Goal: Task Accomplishment & Management: Complete application form

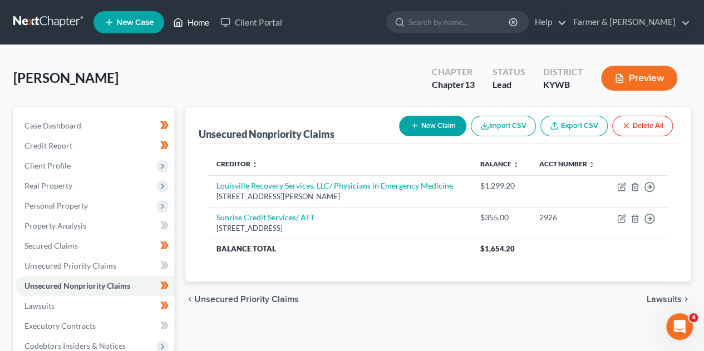
click at [197, 20] on link "Home" at bounding box center [190, 22] width 47 height 20
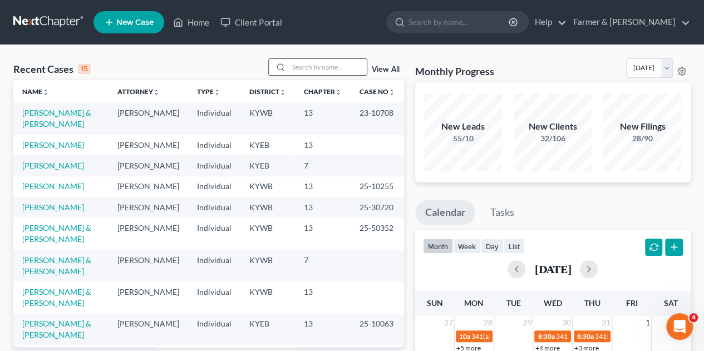
click at [299, 68] on input "search" at bounding box center [328, 67] width 78 height 16
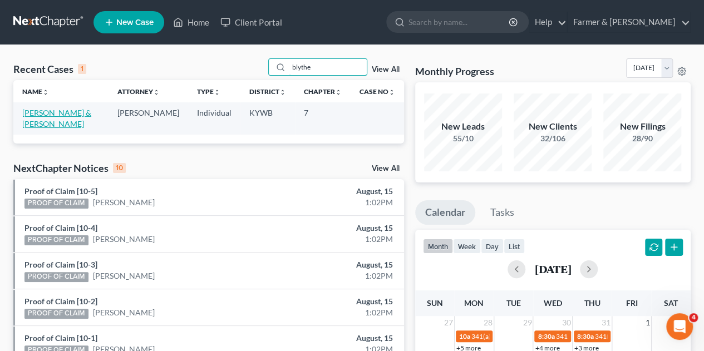
type input "blythe"
click at [65, 108] on link "[PERSON_NAME] & [PERSON_NAME]" at bounding box center [56, 118] width 69 height 21
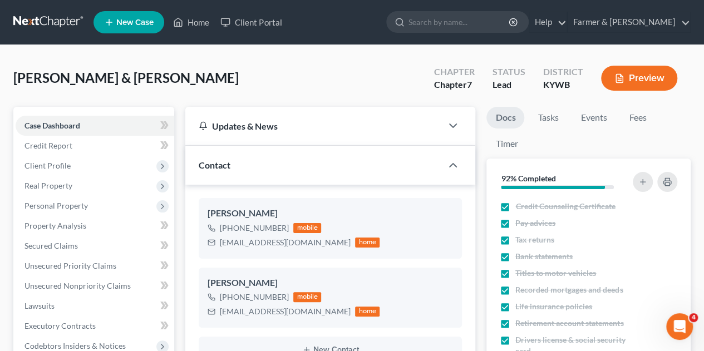
scroll to position [398, 0]
click at [49, 168] on span "Client Profile" at bounding box center [47, 165] width 46 height 9
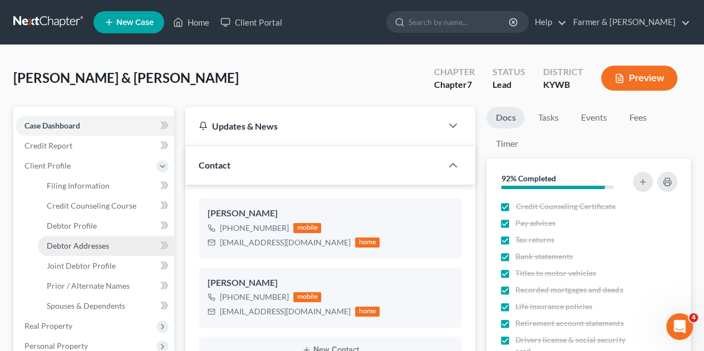
click at [71, 245] on span "Debtor Addresses" at bounding box center [78, 245] width 62 height 9
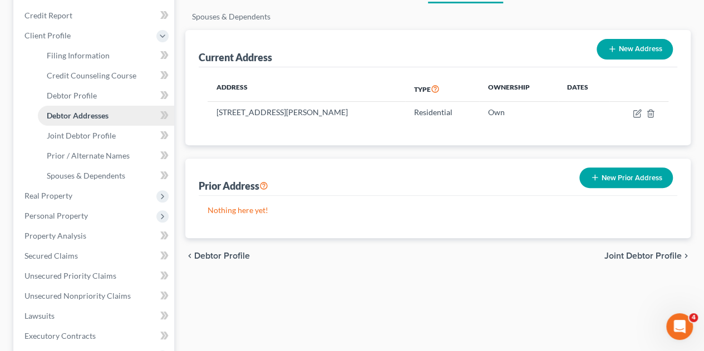
scroll to position [133, 0]
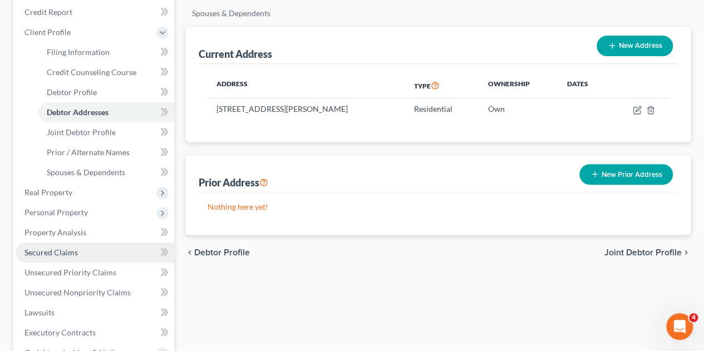
click at [65, 254] on span "Secured Claims" at bounding box center [50, 252] width 53 height 9
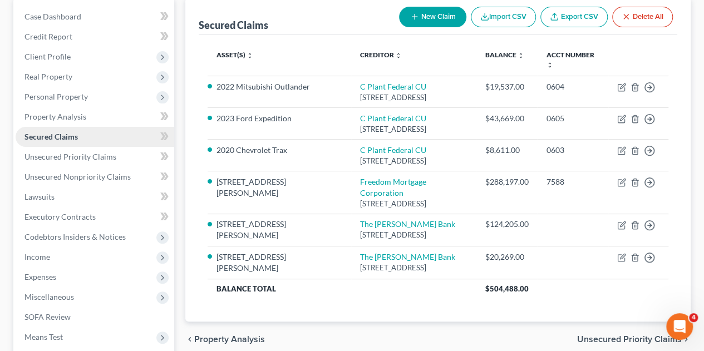
scroll to position [111, 0]
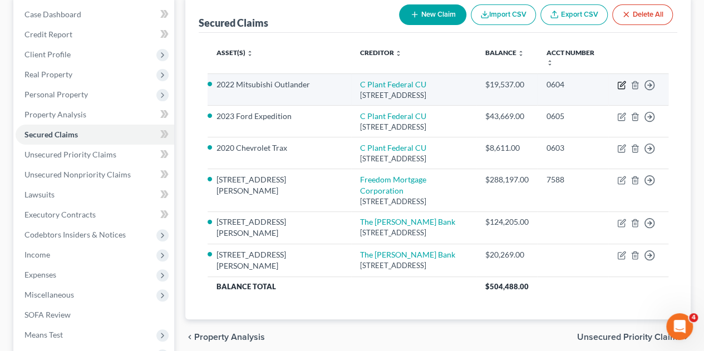
click at [618, 83] on icon "button" at bounding box center [621, 85] width 9 height 9
select select "18"
select select "0"
select select "2"
select select "0"
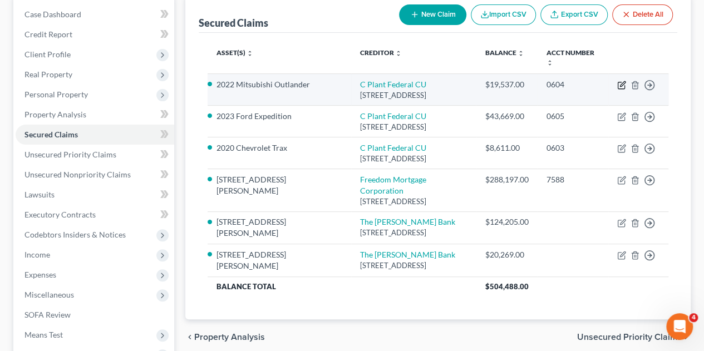
select select "0"
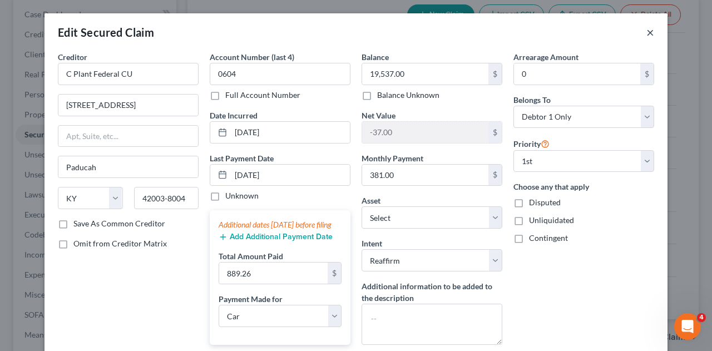
click at [646, 32] on button "×" at bounding box center [650, 32] width 8 height 13
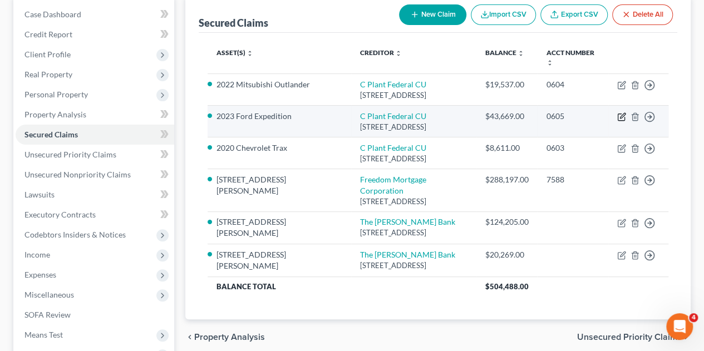
click at [621, 121] on icon "button" at bounding box center [621, 116] width 9 height 9
select select "18"
select select "9"
select select "2"
select select "0"
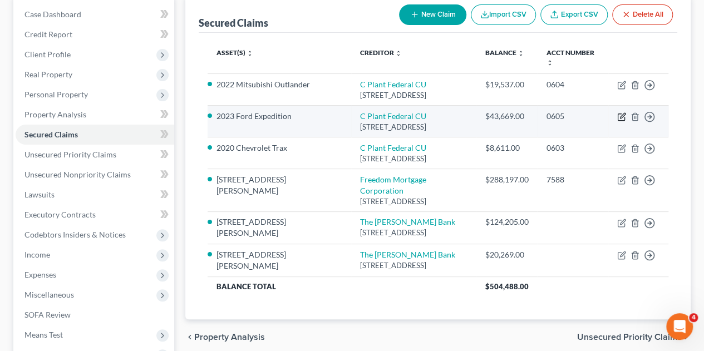
select select "0"
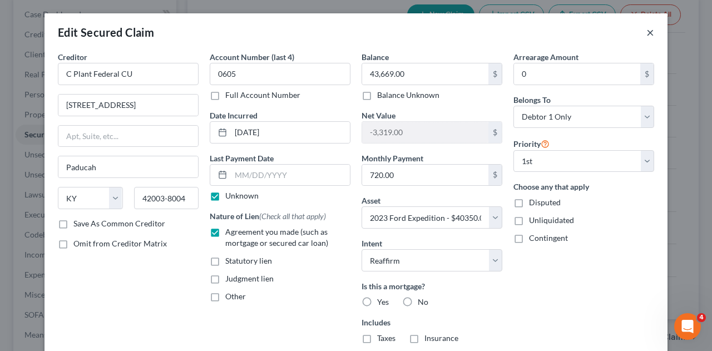
click at [647, 36] on button "×" at bounding box center [650, 32] width 8 height 13
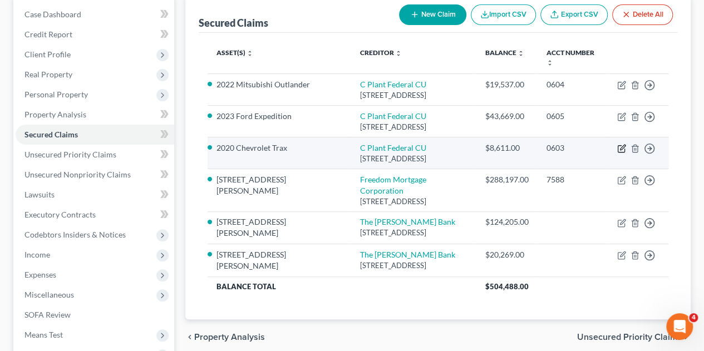
click at [621, 152] on icon "button" at bounding box center [620, 149] width 7 height 7
select select "18"
select select "0"
select select "7"
select select "2"
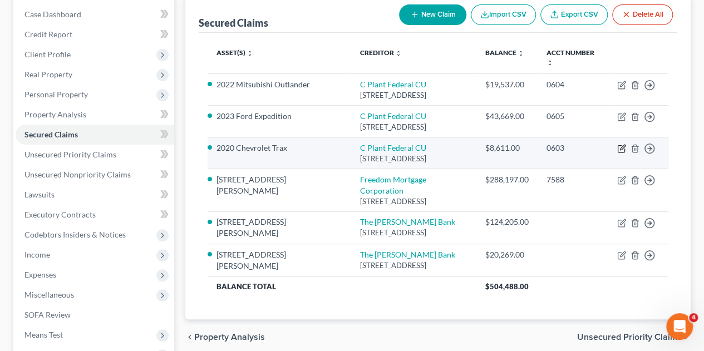
select select "0"
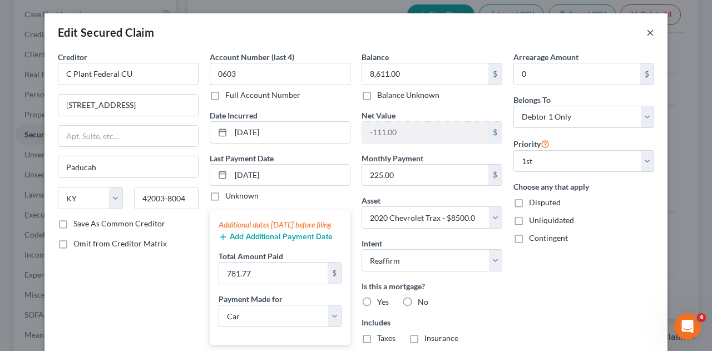
click at [646, 32] on button "×" at bounding box center [650, 32] width 8 height 13
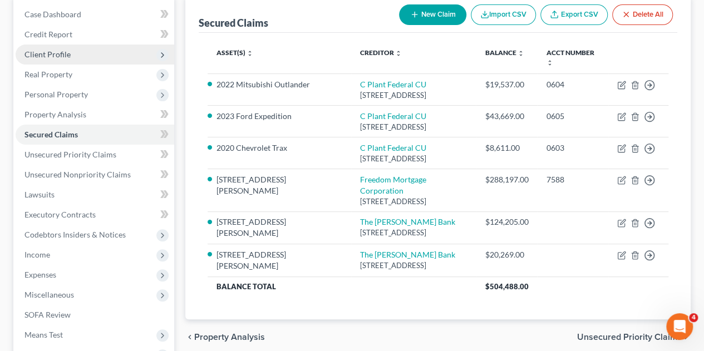
click at [56, 47] on span "Client Profile" at bounding box center [95, 54] width 159 height 20
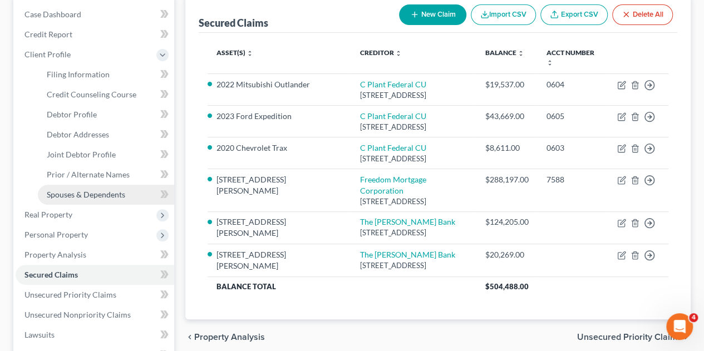
click at [106, 195] on span "Spouses & Dependents" at bounding box center [86, 194] width 78 height 9
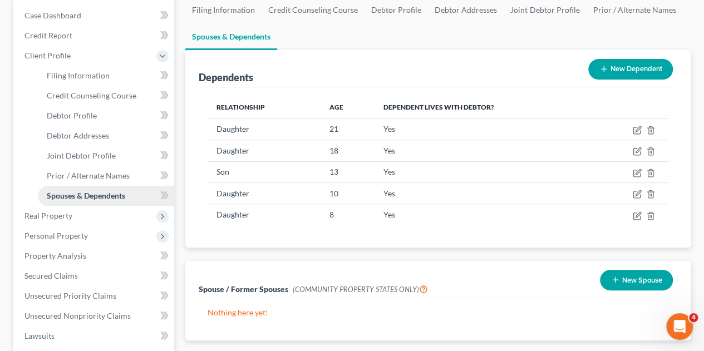
scroll to position [111, 0]
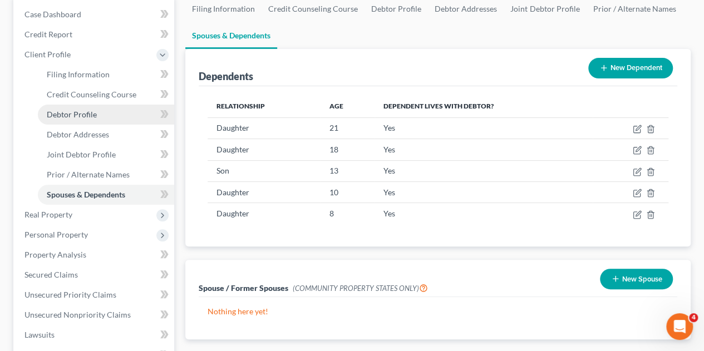
click at [91, 115] on span "Debtor Profile" at bounding box center [72, 114] width 50 height 9
select select "1"
select select "6"
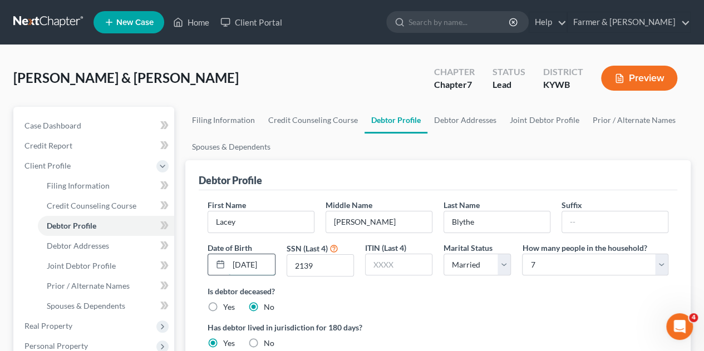
click at [266, 258] on input "[DATE]" at bounding box center [252, 264] width 46 height 21
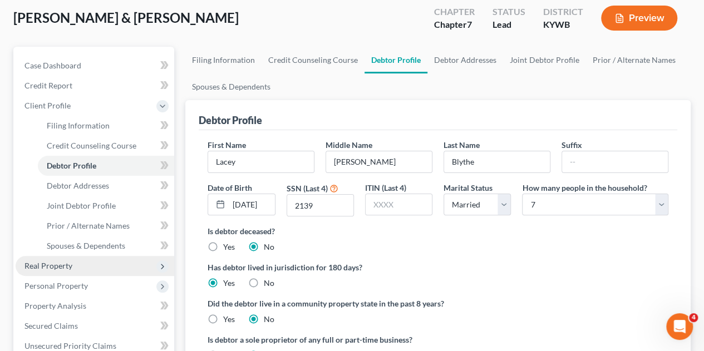
click at [174, 264] on span "Real Property" at bounding box center [95, 266] width 159 height 20
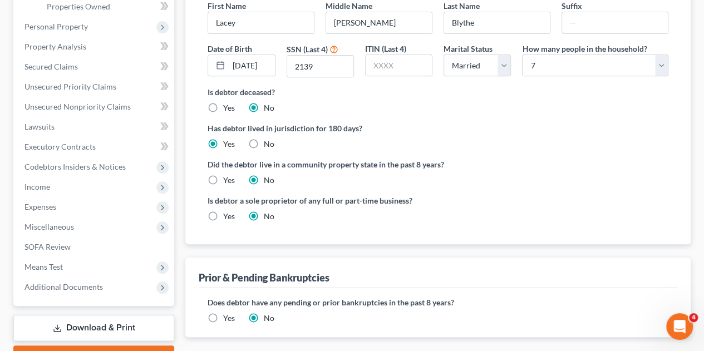
scroll to position [238, 0]
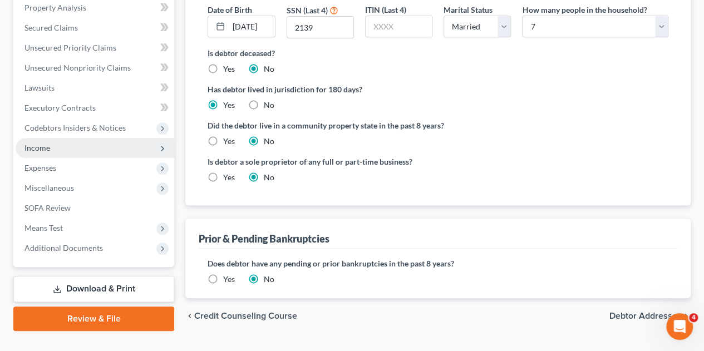
click at [115, 154] on span "Income" at bounding box center [95, 148] width 159 height 20
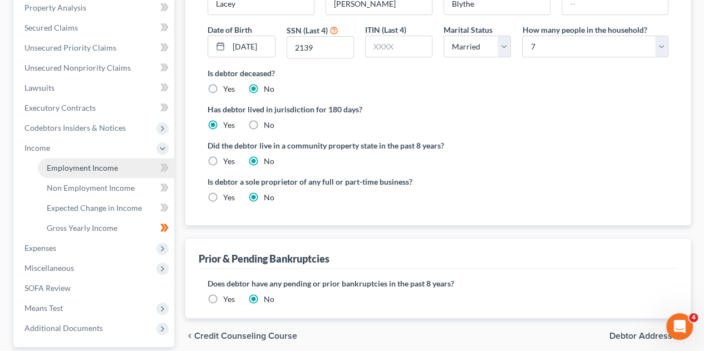
click at [107, 170] on span "Employment Income" at bounding box center [82, 167] width 71 height 9
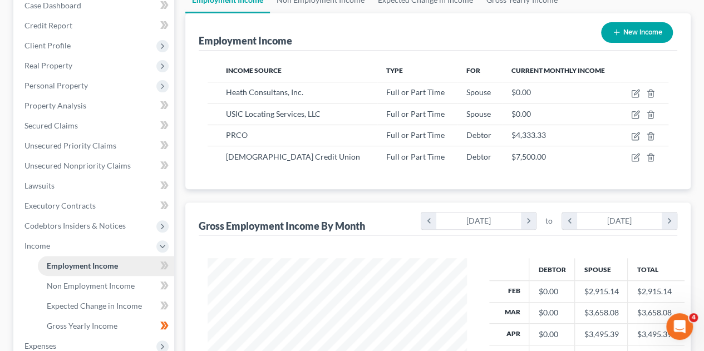
scroll to position [133, 0]
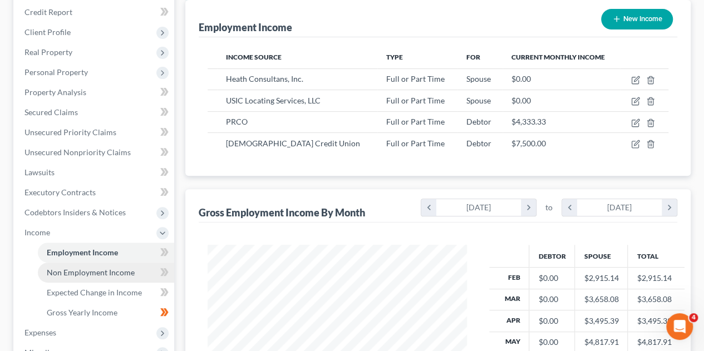
click at [110, 273] on span "Non Employment Income" at bounding box center [91, 272] width 88 height 9
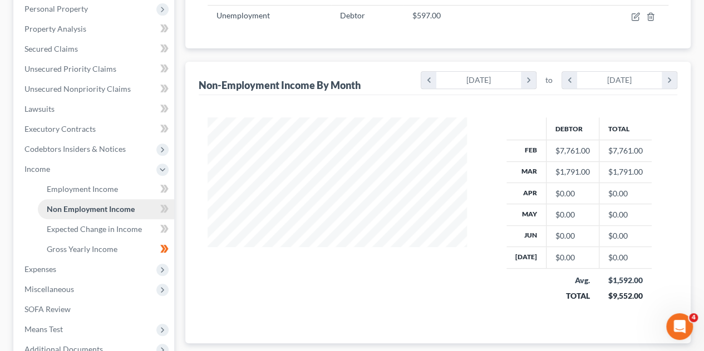
scroll to position [200, 0]
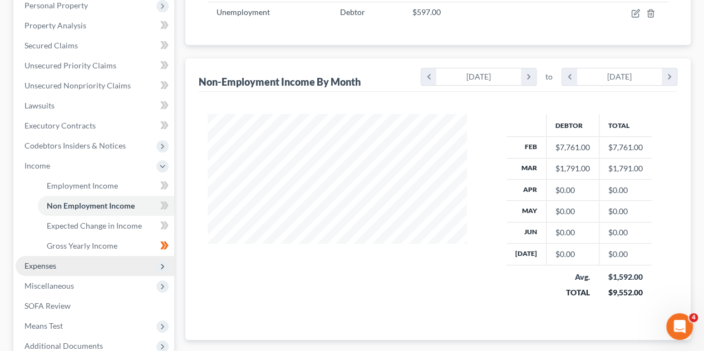
click at [91, 269] on span "Expenses" at bounding box center [95, 266] width 159 height 20
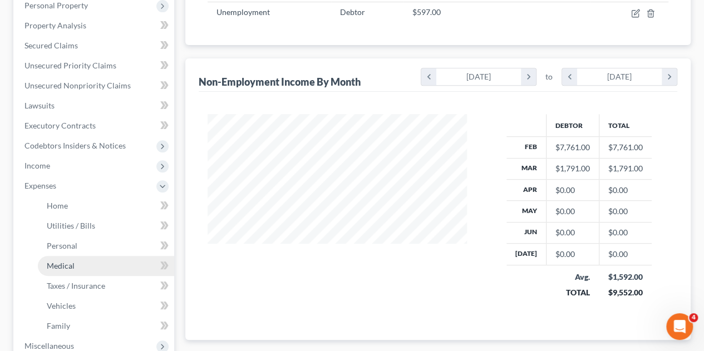
click at [89, 263] on link "Medical" at bounding box center [106, 266] width 136 height 20
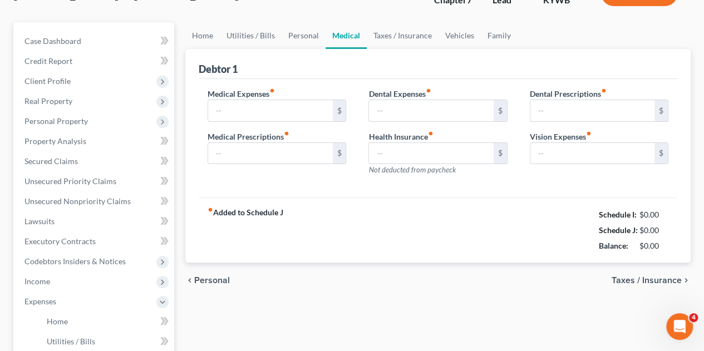
type input "0.00"
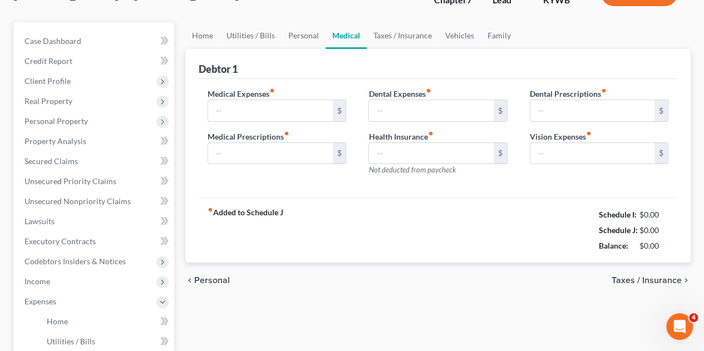
type input "0.00"
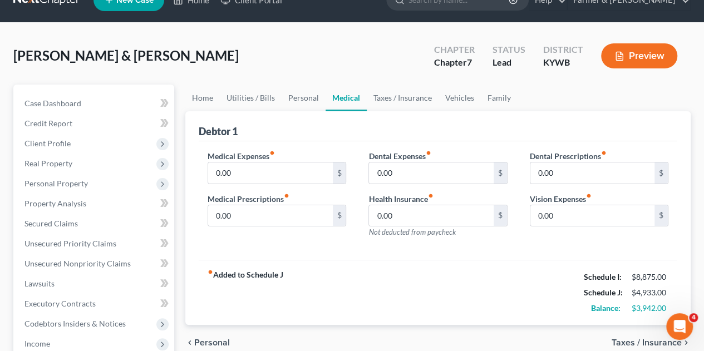
scroll to position [44, 0]
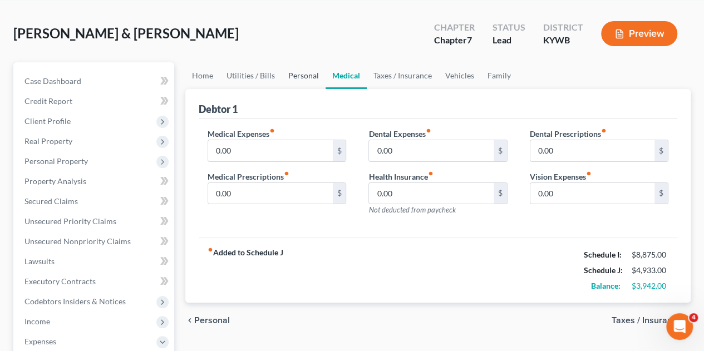
click at [298, 76] on link "Personal" at bounding box center [303, 75] width 44 height 27
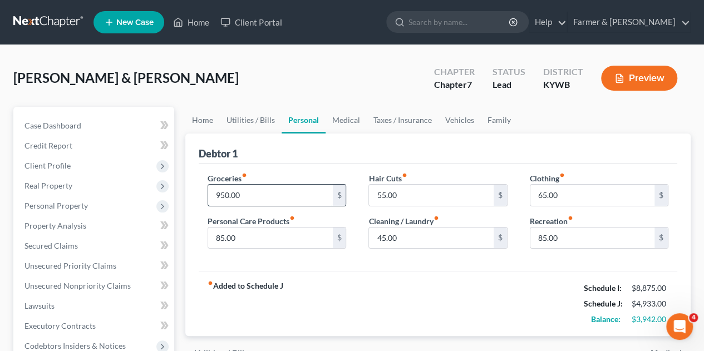
click at [241, 193] on input "950.00" at bounding box center [270, 195] width 124 height 21
type input "1,400"
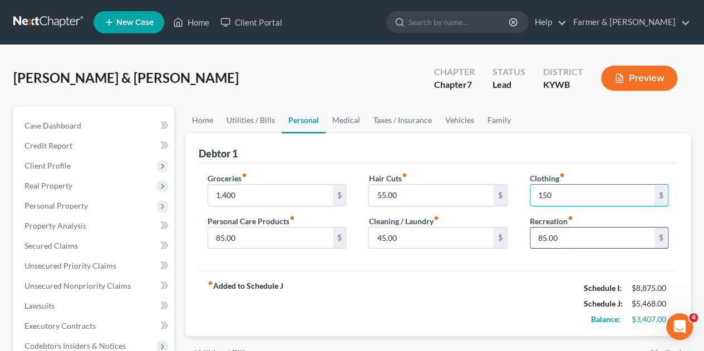
type input "150"
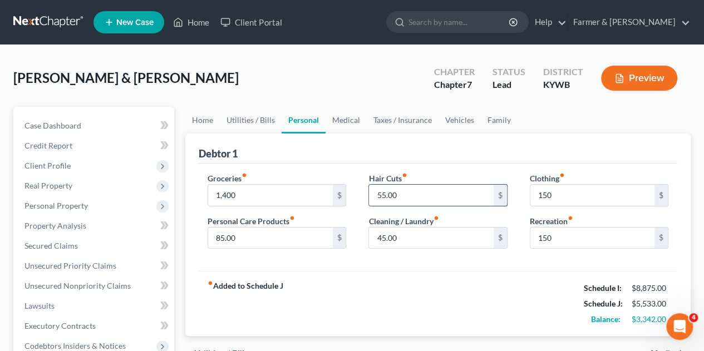
click at [399, 196] on input "55.00" at bounding box center [431, 195] width 124 height 21
type input "100"
click at [255, 123] on link "Utilities / Bills" at bounding box center [251, 120] width 62 height 27
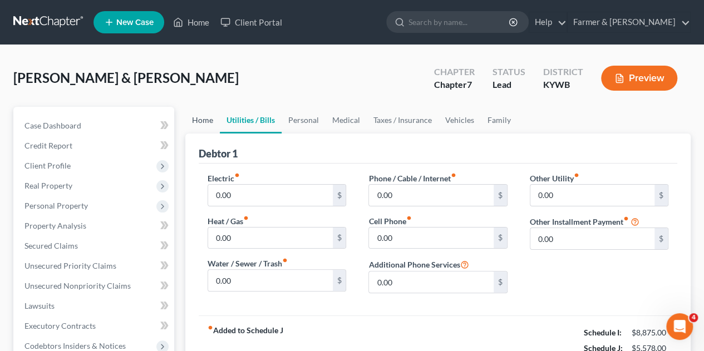
click at [205, 113] on link "Home" at bounding box center [202, 120] width 34 height 27
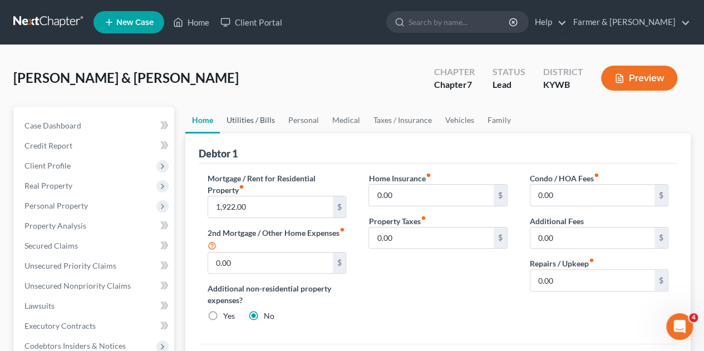
click at [257, 127] on link "Utilities / Bills" at bounding box center [251, 120] width 62 height 27
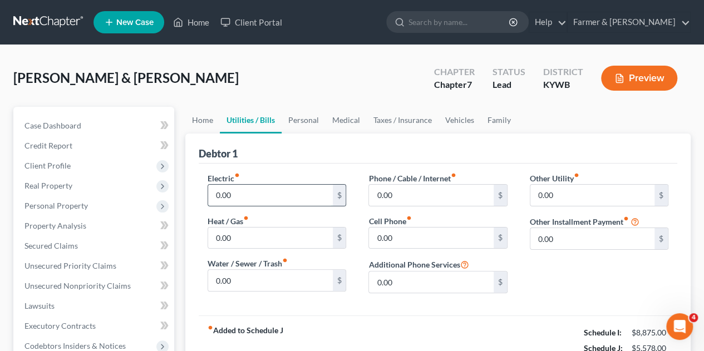
click at [244, 201] on input "0.00" at bounding box center [270, 195] width 124 height 21
type input "350"
click at [409, 201] on input "0.00" at bounding box center [431, 195] width 124 height 21
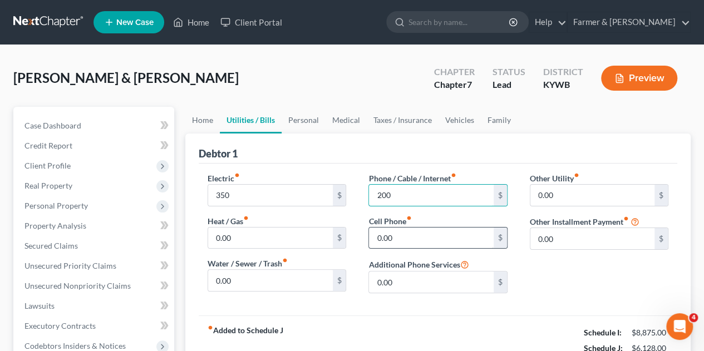
type input "200"
click at [402, 240] on input "0.00" at bounding box center [431, 237] width 124 height 21
type input "200"
click at [269, 234] on input "0.00" at bounding box center [270, 237] width 124 height 21
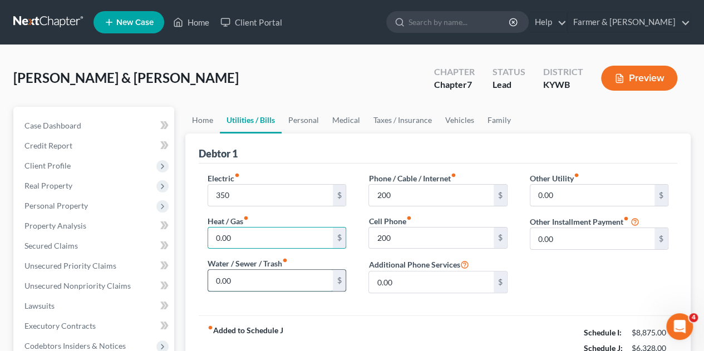
click at [238, 275] on input "0.00" at bounding box center [270, 280] width 124 height 21
type input "50"
click at [336, 273] on div "$" at bounding box center [339, 280] width 13 height 21
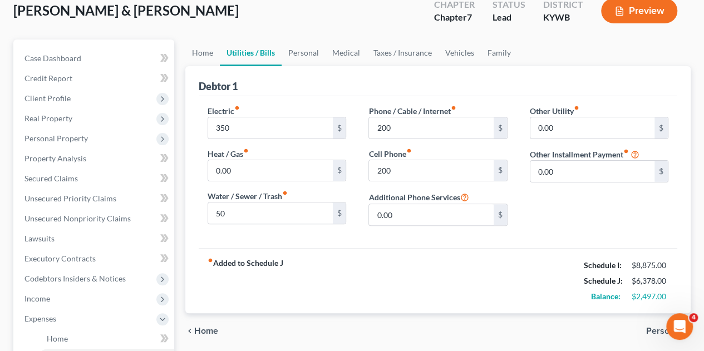
scroll to position [89, 0]
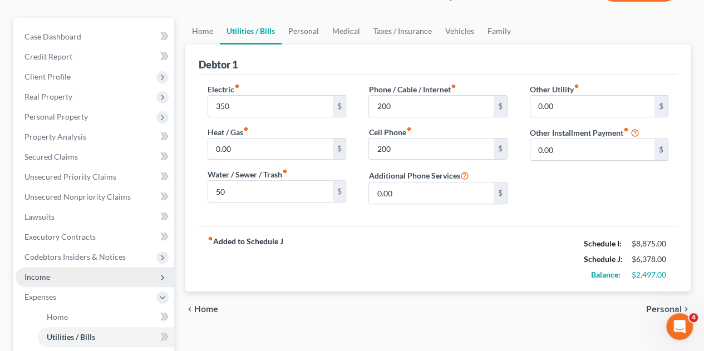
click at [74, 276] on span "Income" at bounding box center [95, 277] width 159 height 20
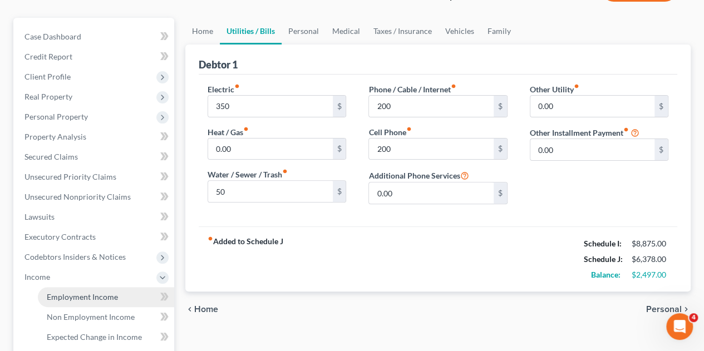
click at [80, 293] on span "Employment Income" at bounding box center [82, 296] width 71 height 9
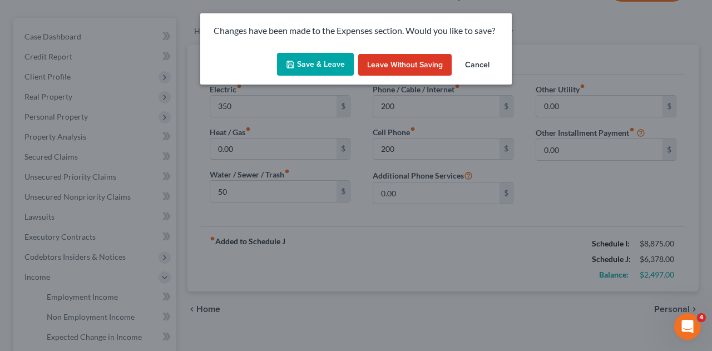
click at [314, 70] on button "Save & Leave" at bounding box center [315, 64] width 77 height 23
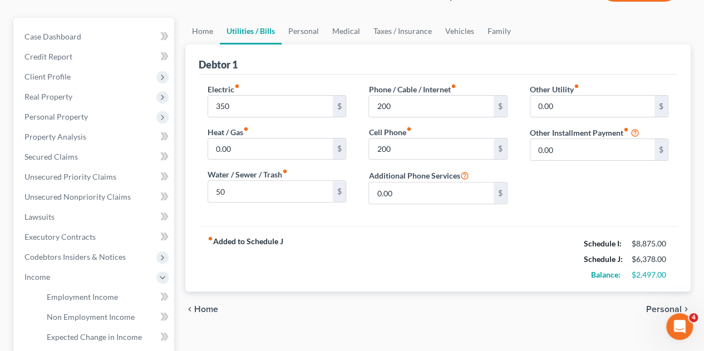
type input "350.00"
type input "50.00"
type input "200.00"
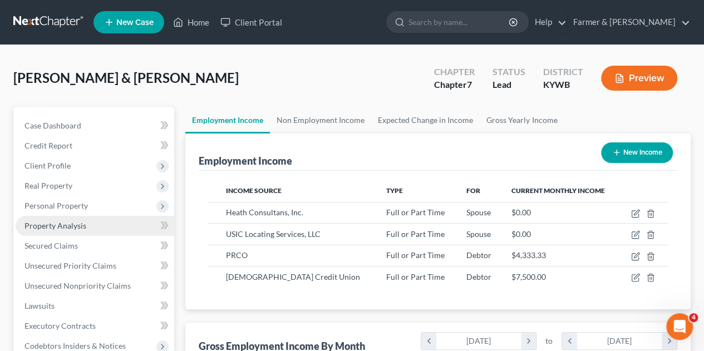
scroll to position [198, 281]
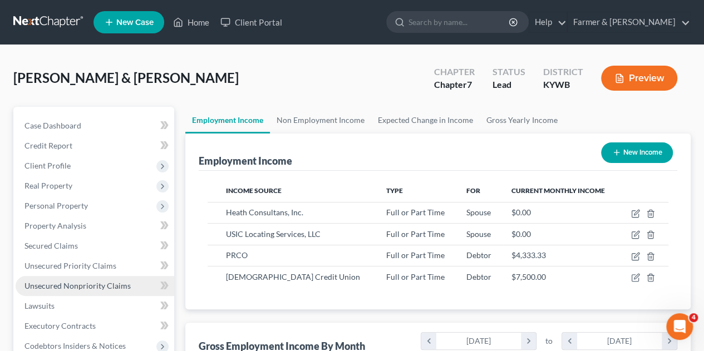
click at [91, 286] on span "Unsecured Nonpriority Claims" at bounding box center [77, 285] width 106 height 9
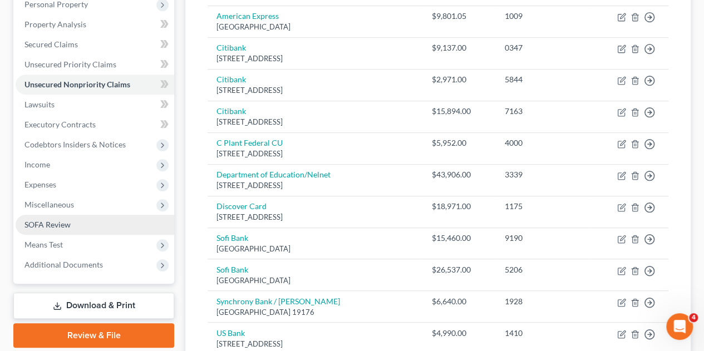
scroll to position [112, 0]
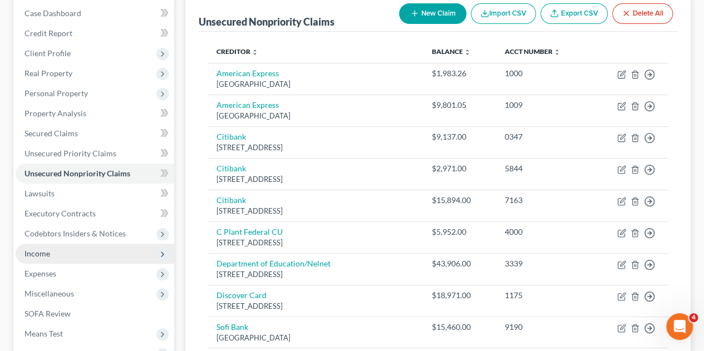
click at [103, 253] on span "Income" at bounding box center [95, 254] width 159 height 20
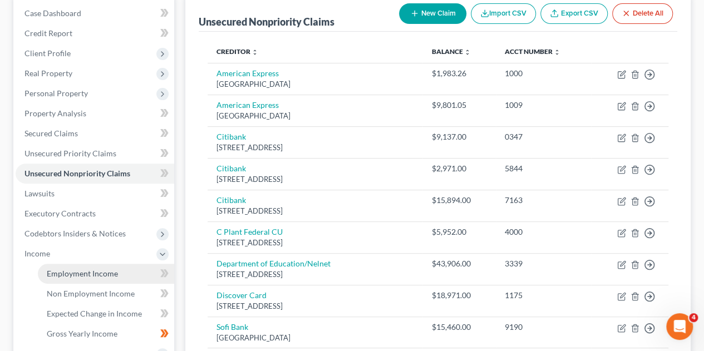
click at [103, 272] on span "Employment Income" at bounding box center [82, 273] width 71 height 9
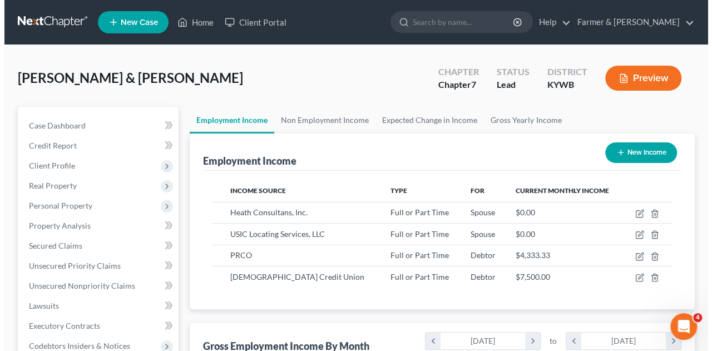
scroll to position [198, 281]
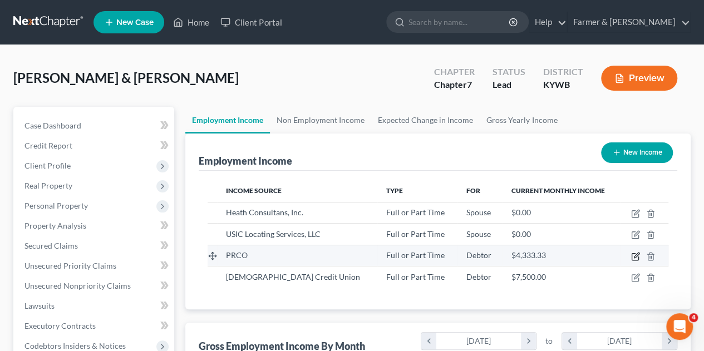
click at [634, 255] on icon "button" at bounding box center [636, 255] width 5 height 5
select select "0"
select select "3"
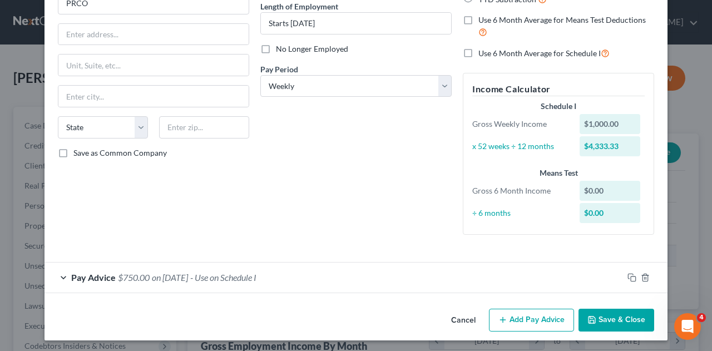
scroll to position [115, 0]
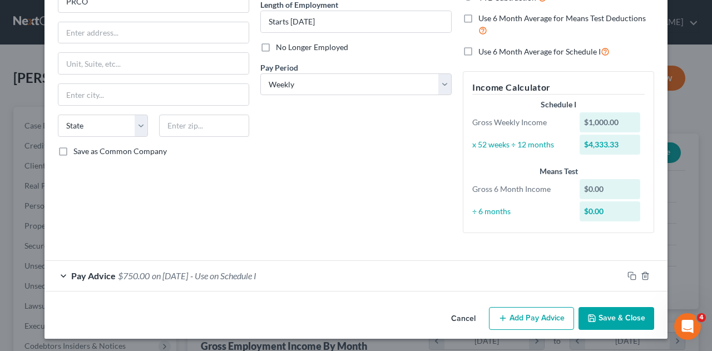
click at [73, 276] on span "Pay Advice" at bounding box center [93, 275] width 44 height 11
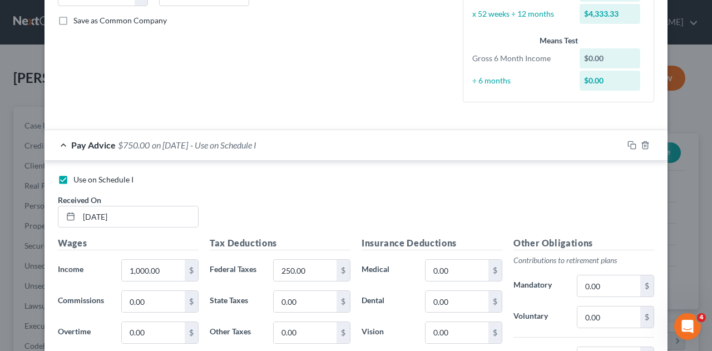
scroll to position [293, 0]
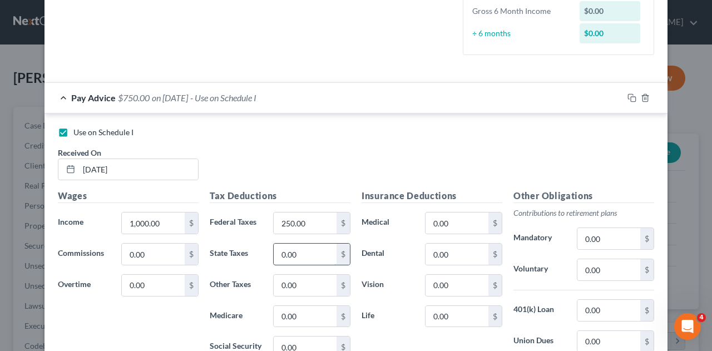
click at [291, 260] on input "0.00" at bounding box center [305, 254] width 63 height 21
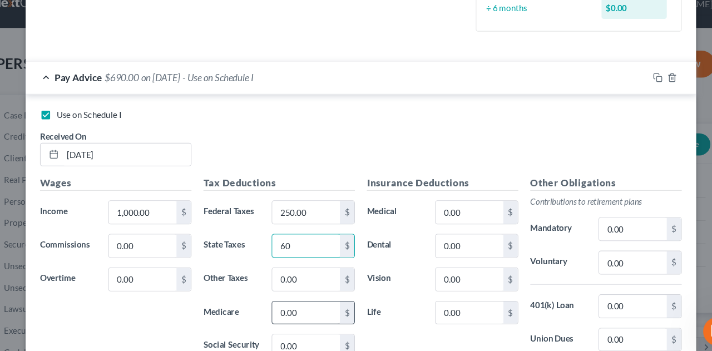
type input "60"
click at [295, 306] on input "0.00" at bounding box center [305, 309] width 63 height 21
type input "45"
click at [291, 338] on input "0.00" at bounding box center [305, 339] width 63 height 21
type input "30"
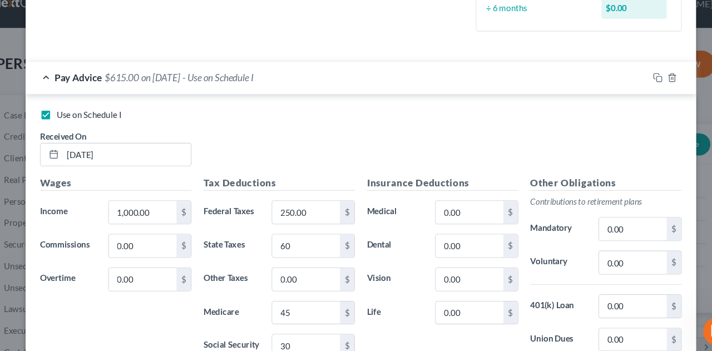
click at [365, 232] on div "Insurance Deductions Medical 0.00 $ Dental 0.00 $ Vision 0.00 $ Life 0.00 $" at bounding box center [432, 299] width 152 height 234
click at [595, 140] on div "Use on Schedule I Received On * [DATE]" at bounding box center [355, 151] width 607 height 63
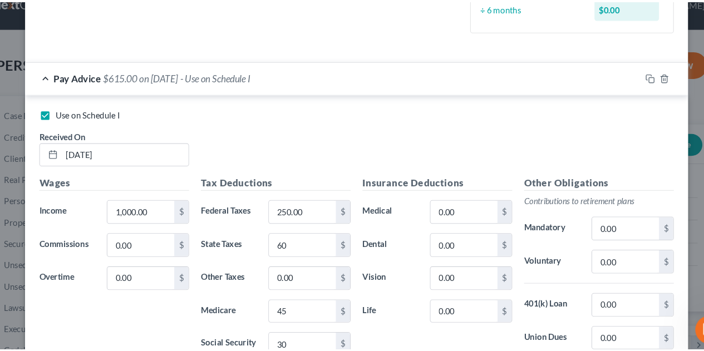
scroll to position [447, 0]
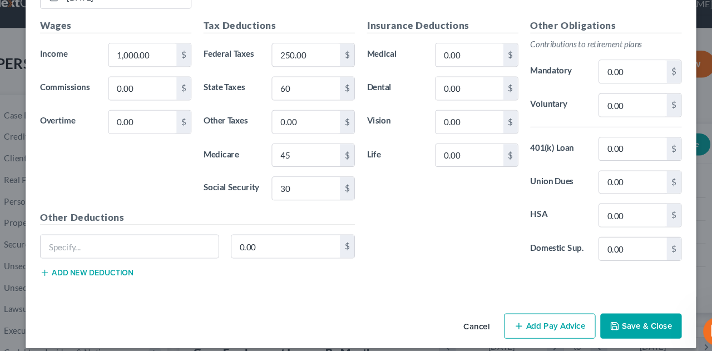
click at [591, 318] on icon "button" at bounding box center [591, 321] width 7 height 7
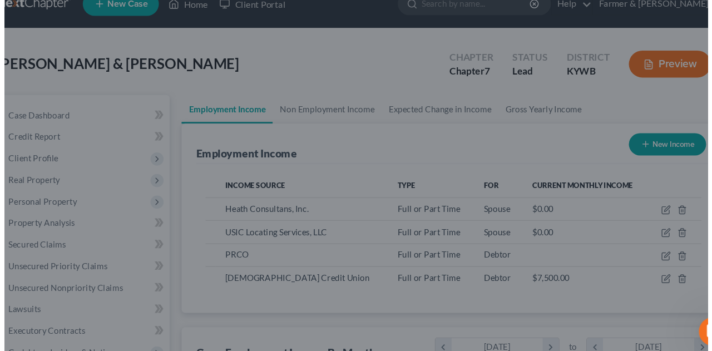
scroll to position [555994, 555910]
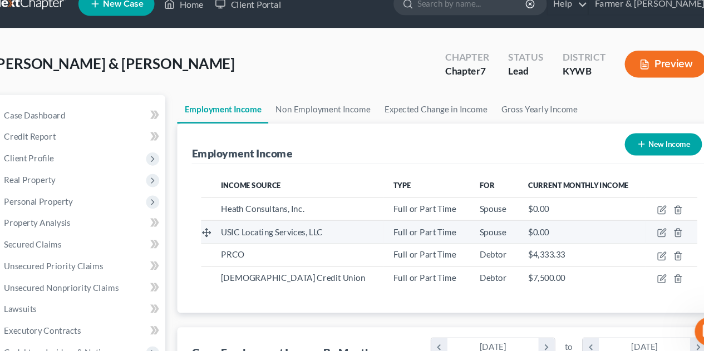
click at [316, 230] on span "USIC Locating Services, LLC" at bounding box center [273, 233] width 95 height 9
click at [629, 227] on td at bounding box center [644, 234] width 48 height 21
click at [632, 230] on icon "button" at bounding box center [635, 234] width 9 height 9
select select "0"
select select "15"
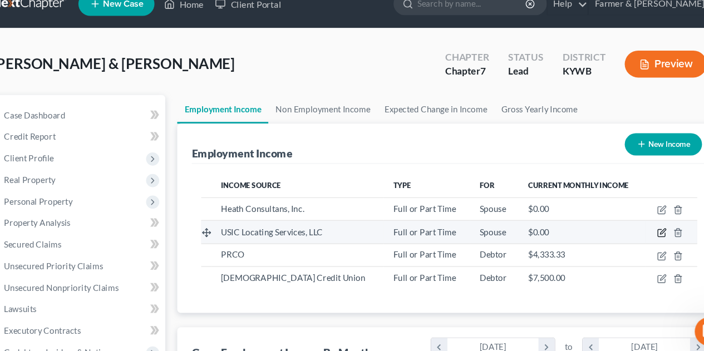
select select "2"
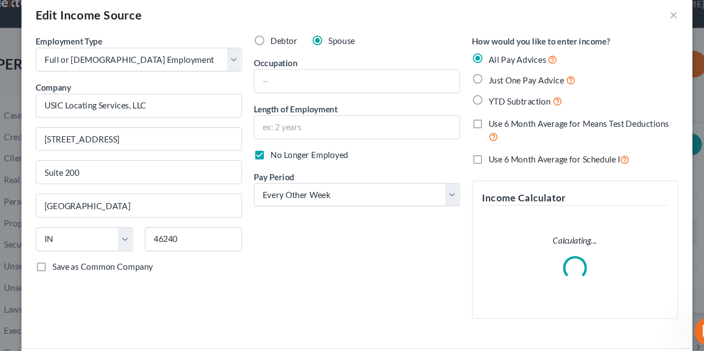
scroll to position [198, 285]
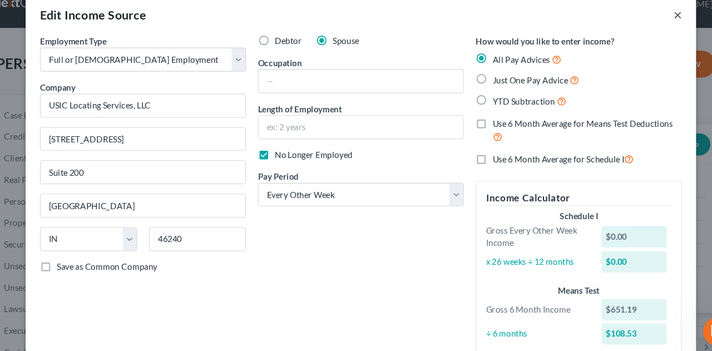
click at [648, 32] on button "×" at bounding box center [650, 32] width 8 height 13
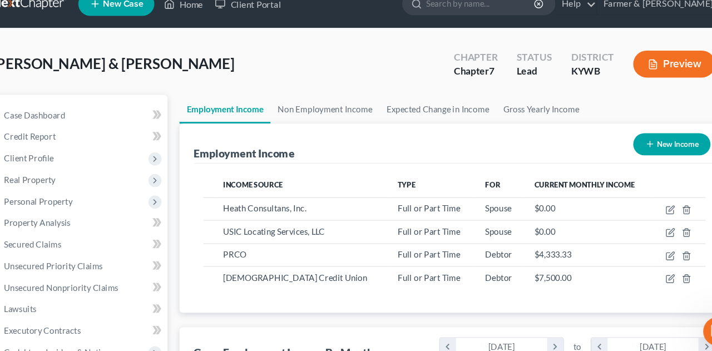
scroll to position [555994, 555910]
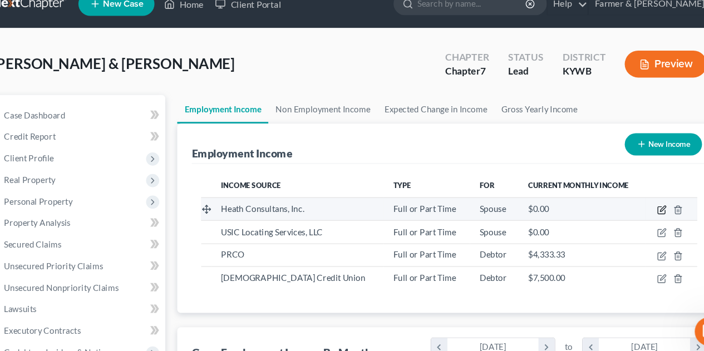
click at [632, 212] on icon "button" at bounding box center [635, 213] width 9 height 9
select select "0"
select select "45"
select select "3"
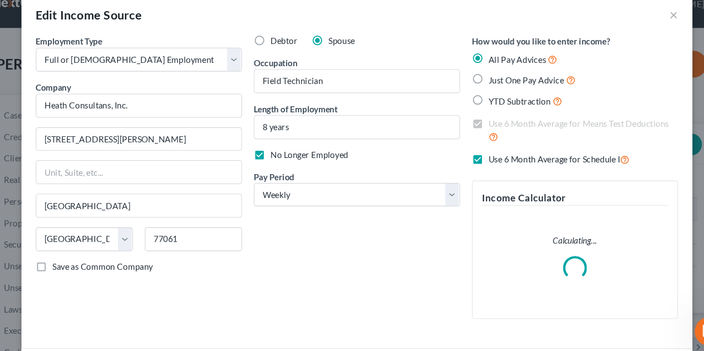
scroll to position [198, 285]
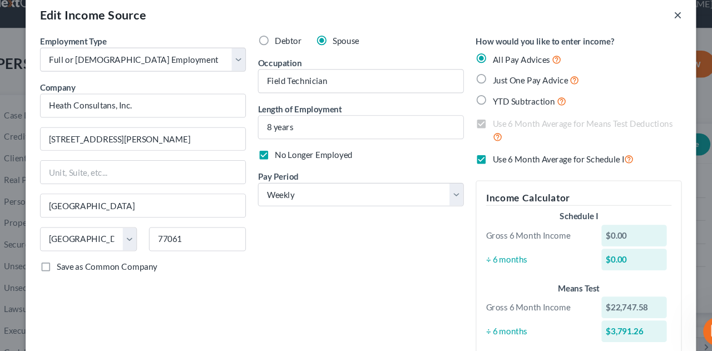
click at [649, 34] on button "×" at bounding box center [650, 32] width 8 height 13
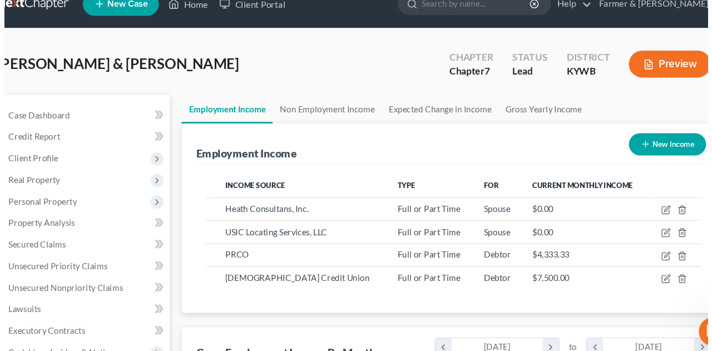
scroll to position [555994, 555910]
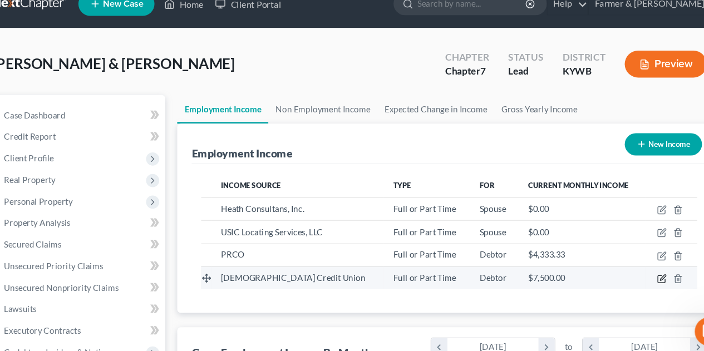
click at [636, 274] on icon "button" at bounding box center [636, 276] width 5 height 5
select select "0"
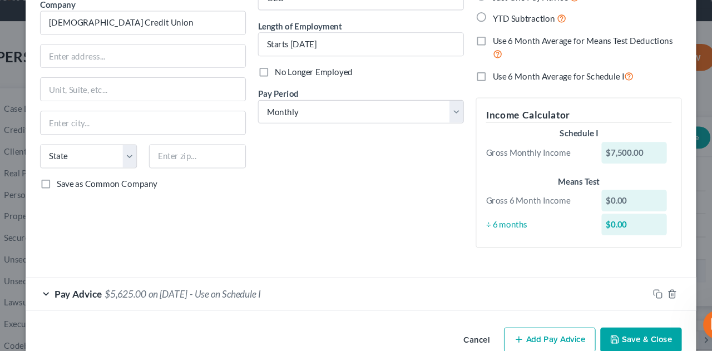
scroll to position [93, 0]
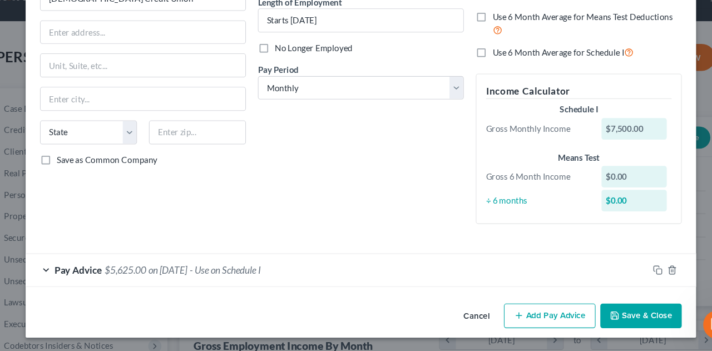
click at [58, 275] on div "Pay Advice $5,625.00 on [DATE] - Use on Schedule I" at bounding box center [333, 275] width 578 height 29
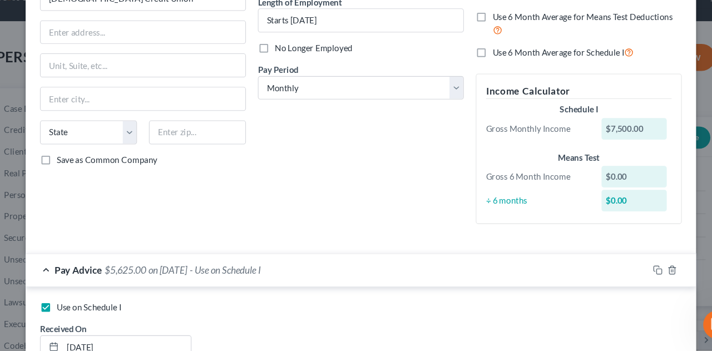
click at [201, 168] on div "Save as Common Company" at bounding box center [153, 173] width 191 height 11
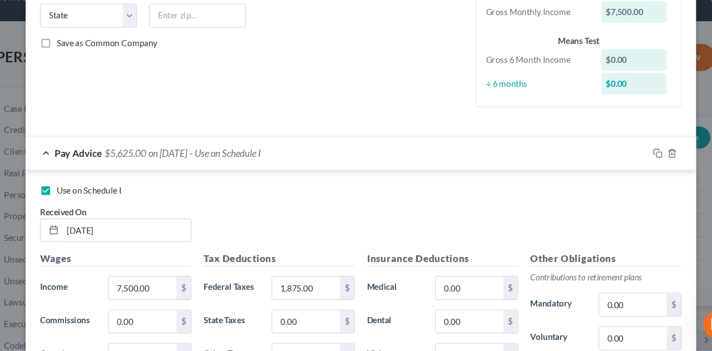
scroll to position [293, 0]
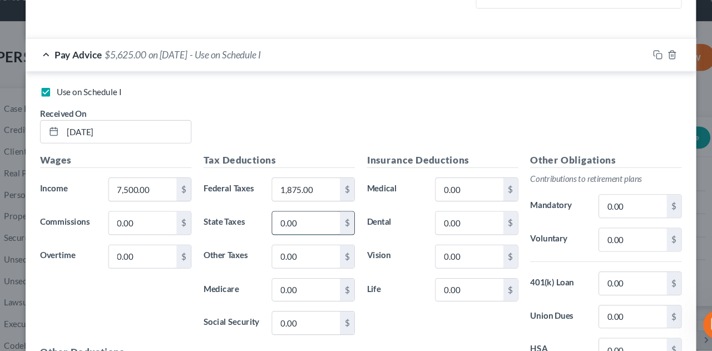
click at [311, 228] on input "0.00" at bounding box center [305, 231] width 63 height 21
type input "300"
click at [311, 259] on input "0.00" at bounding box center [305, 263] width 63 height 21
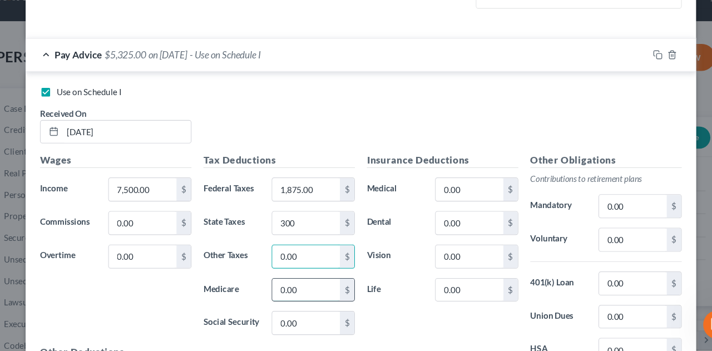
click at [307, 300] on input "0.00" at bounding box center [305, 294] width 63 height 21
type input "125"
click at [301, 322] on input "0.00" at bounding box center [305, 324] width 63 height 21
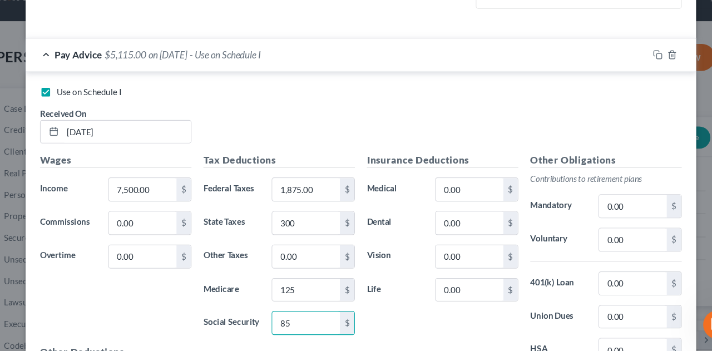
type input "85"
click at [356, 295] on label "Life" at bounding box center [387, 294] width 63 height 22
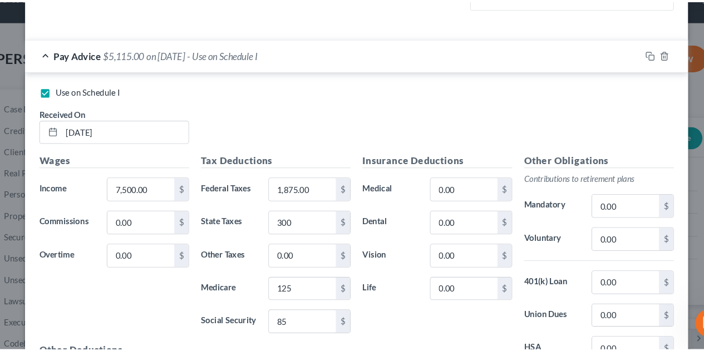
scroll to position [424, 0]
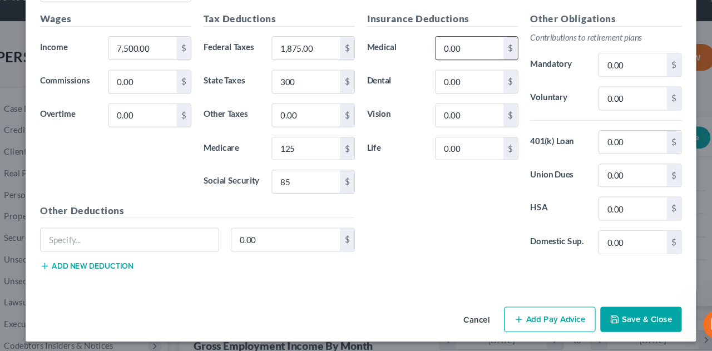
click at [447, 71] on input "0.00" at bounding box center [456, 69] width 63 height 21
type input "350"
click at [598, 311] on button "Save & Close" at bounding box center [616, 321] width 76 height 23
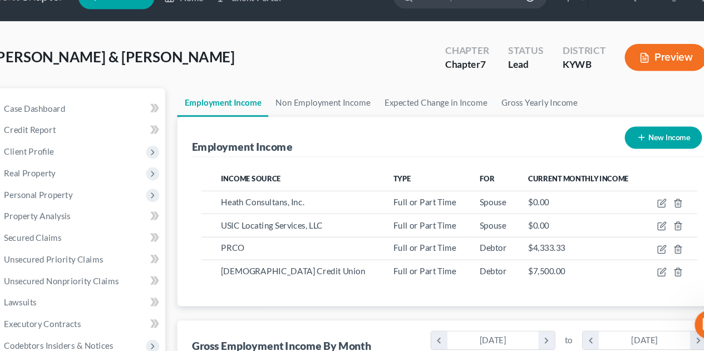
scroll to position [285, 0]
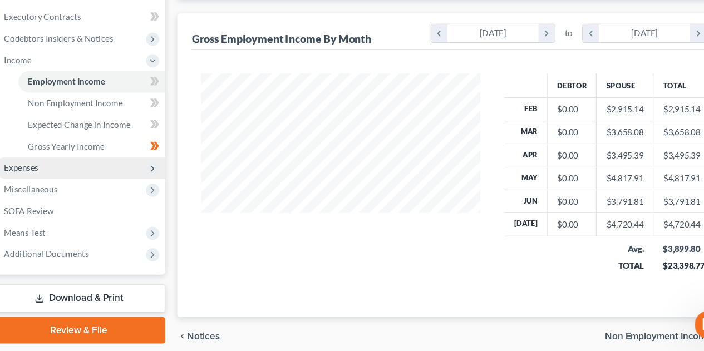
click at [62, 182] on span "Expenses" at bounding box center [95, 181] width 159 height 20
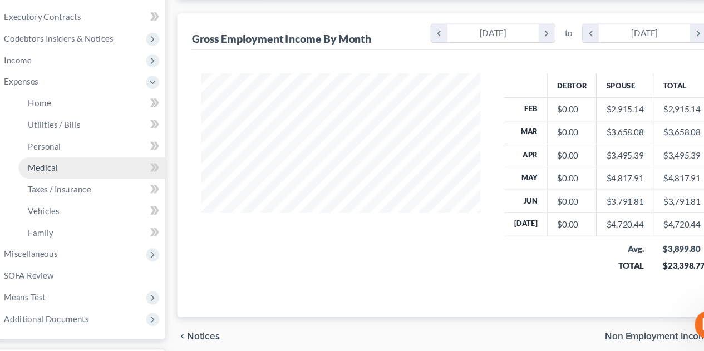
click at [62, 182] on span "Medical" at bounding box center [61, 180] width 28 height 9
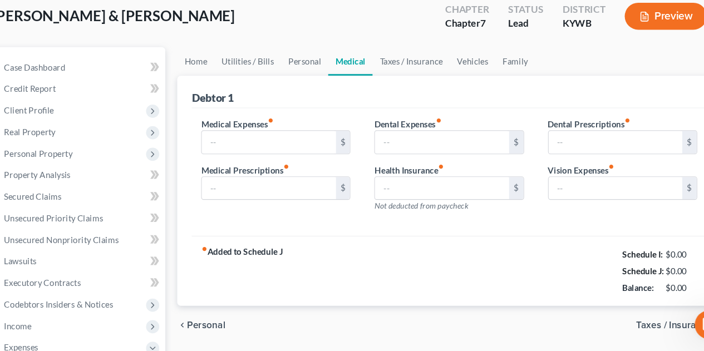
type input "50.00"
type input "0.00"
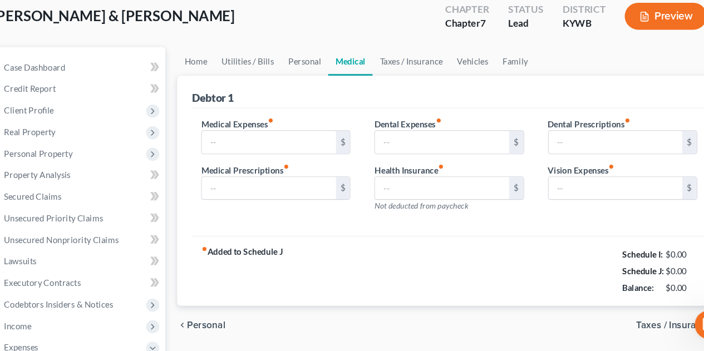
type input "0.00"
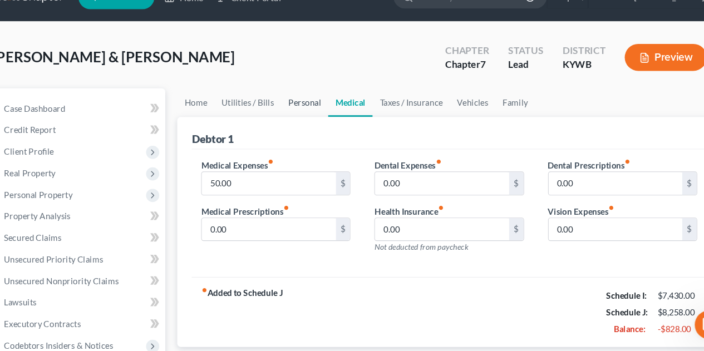
click at [297, 116] on link "Personal" at bounding box center [303, 120] width 44 height 27
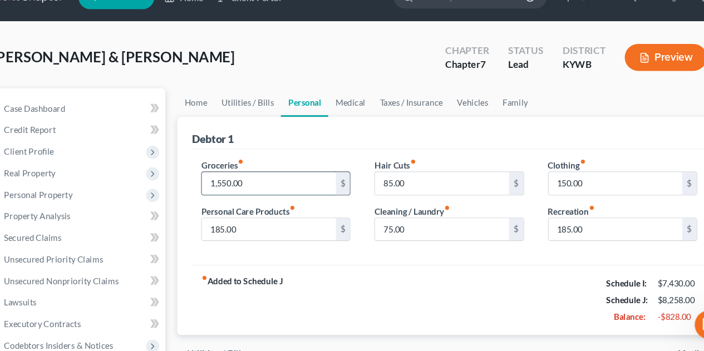
click at [285, 190] on input "1,550.00" at bounding box center [270, 195] width 124 height 21
type input "1,000"
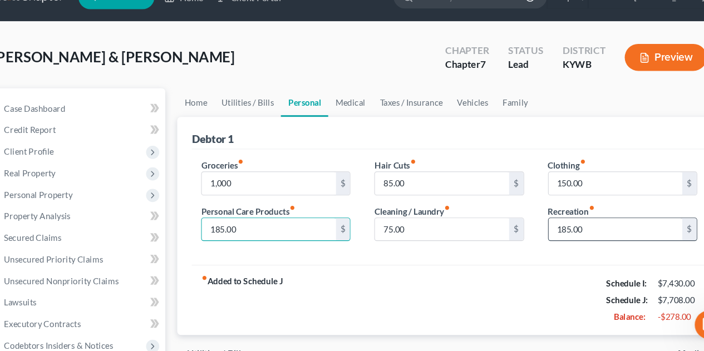
click at [558, 235] on input "185.00" at bounding box center [592, 237] width 124 height 21
type input "126"
click at [565, 264] on div "Groceries fiber_manual_record 1,000 $ Personal Care Products fiber_manual_recor…" at bounding box center [438, 218] width 478 height 108
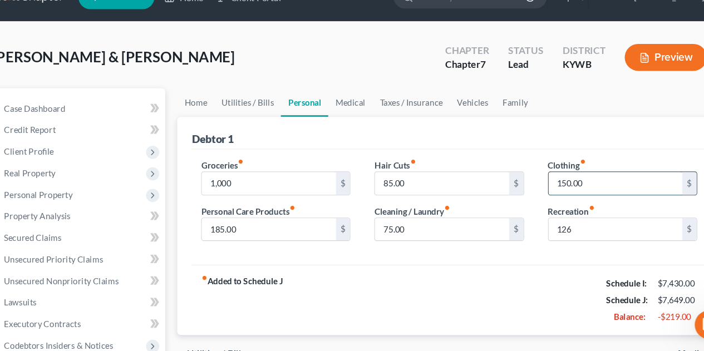
click at [558, 187] on input "150.00" at bounding box center [592, 195] width 124 height 21
click at [338, 121] on link "Medical" at bounding box center [345, 120] width 41 height 27
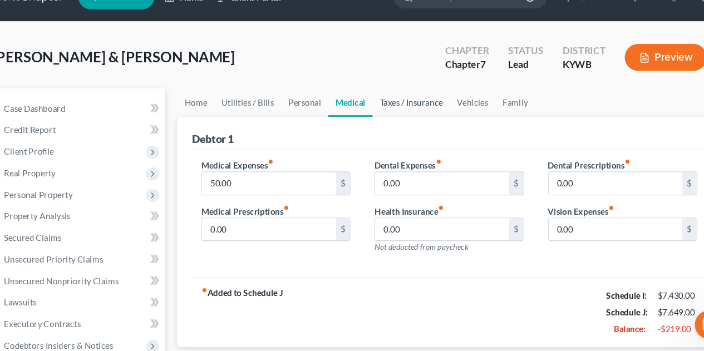
click at [392, 128] on link "Taxes / Insurance" at bounding box center [403, 120] width 72 height 27
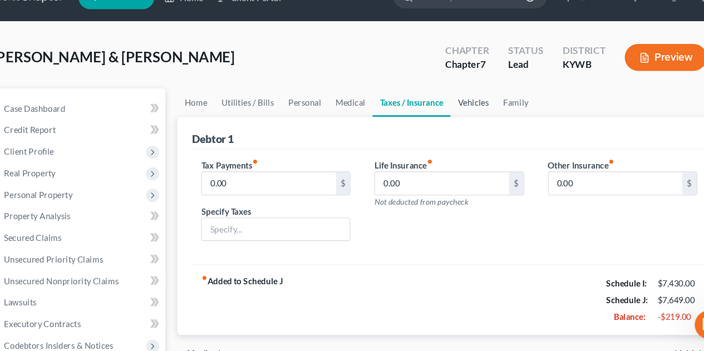
click at [454, 116] on link "Vehicles" at bounding box center [460, 120] width 42 height 27
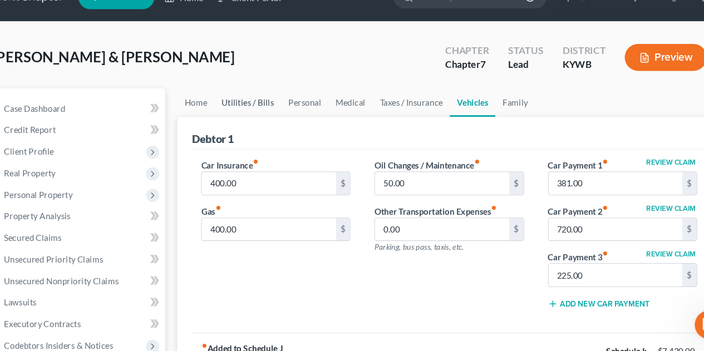
click at [263, 128] on link "Utilities / Bills" at bounding box center [251, 120] width 62 height 27
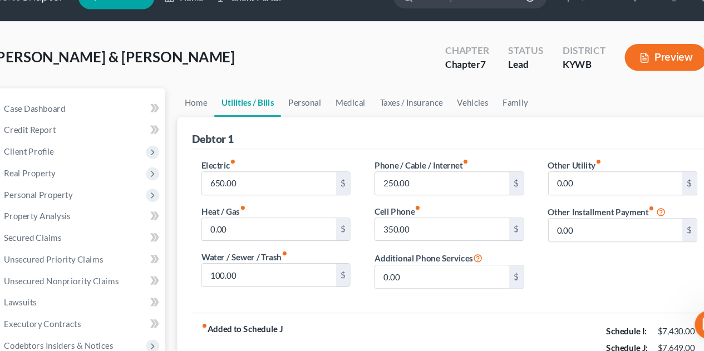
click at [405, 224] on label "Cell Phone fiber_manual_record" at bounding box center [389, 221] width 43 height 12
click at [408, 239] on input "350.00" at bounding box center [431, 237] width 124 height 21
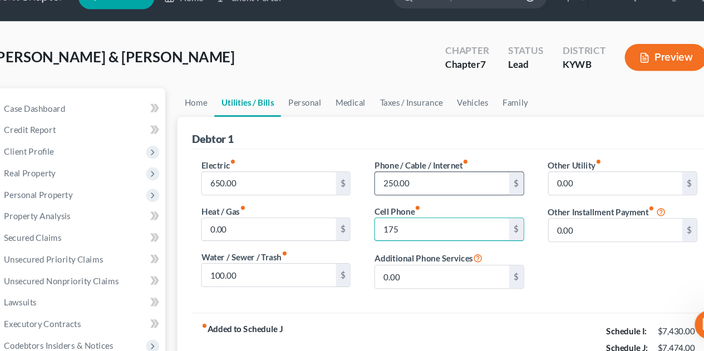
type input "175"
click at [412, 197] on input "250.00" at bounding box center [431, 195] width 124 height 21
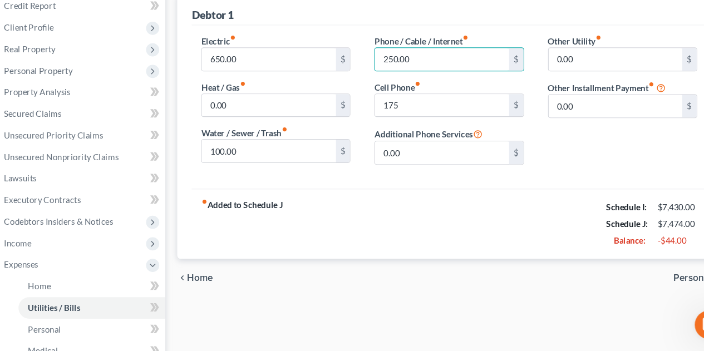
scroll to position [116, 0]
click at [259, 80] on input "650.00" at bounding box center [270, 79] width 124 height 21
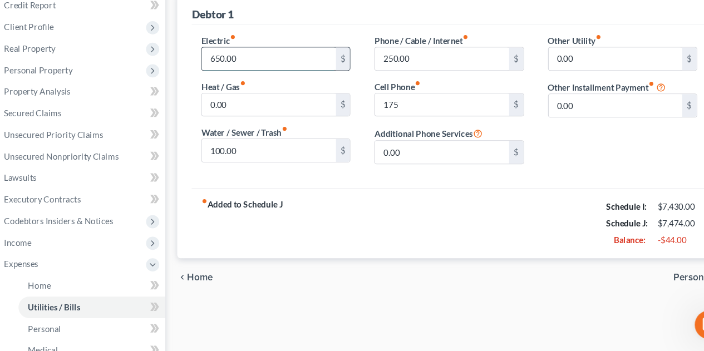
click at [259, 80] on input "650.00" at bounding box center [270, 79] width 124 height 21
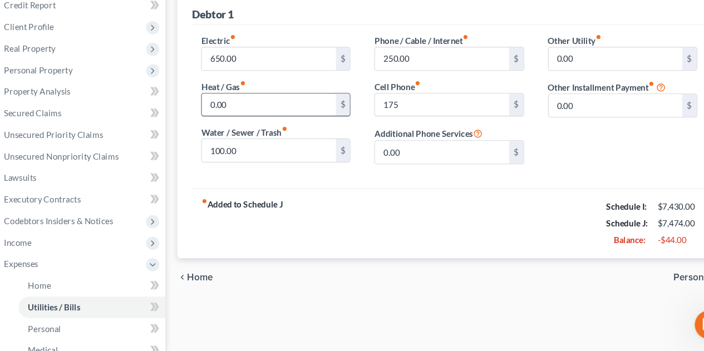
click at [241, 115] on input "0.00" at bounding box center [270, 122] width 124 height 21
click at [231, 82] on input "650.00" at bounding box center [270, 79] width 124 height 21
click at [178, 107] on div "Case Dashboard Payments Invoices Payments Payments Credit Report Client Profile" at bounding box center [94, 282] width 172 height 582
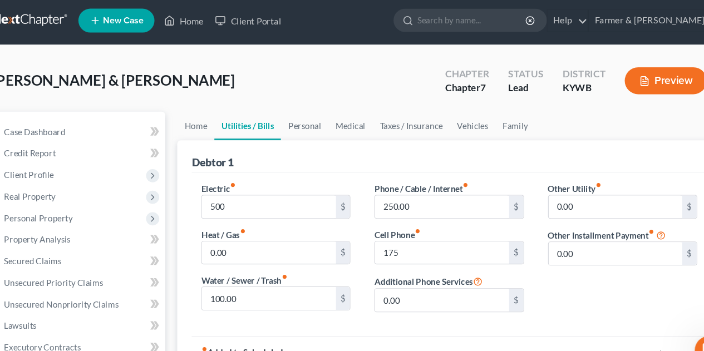
scroll to position [0, 0]
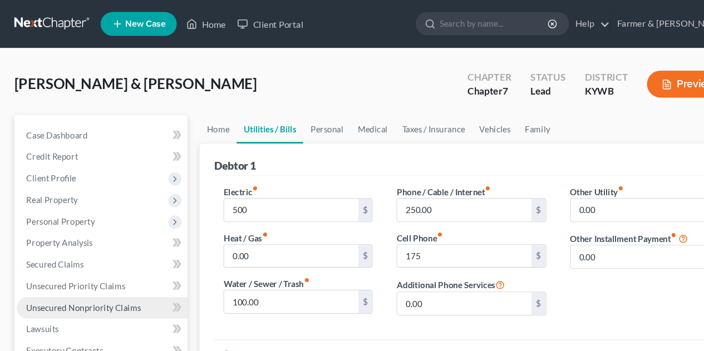
click at [69, 285] on span "Unsecured Nonpriority Claims" at bounding box center [77, 285] width 106 height 9
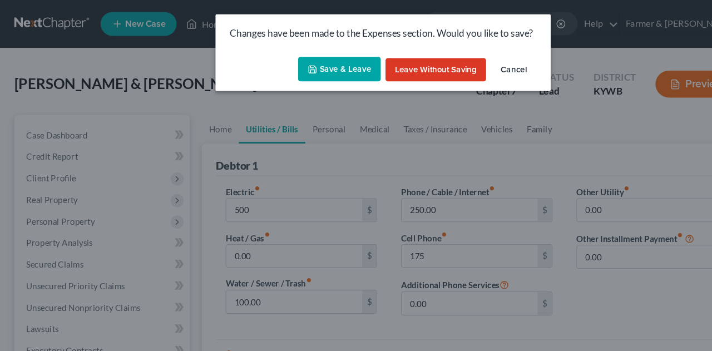
click at [320, 68] on button "Save & Leave" at bounding box center [315, 64] width 77 height 23
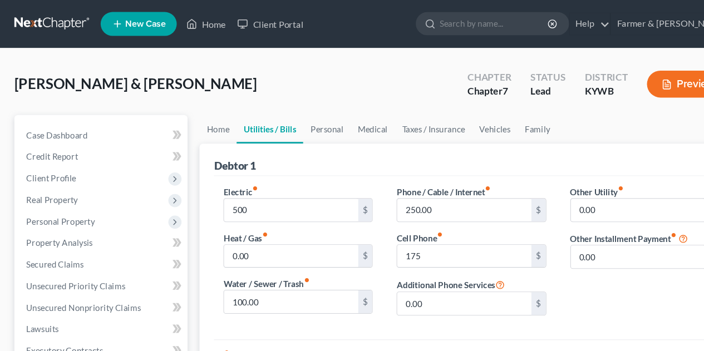
type input "500.00"
type input "175.00"
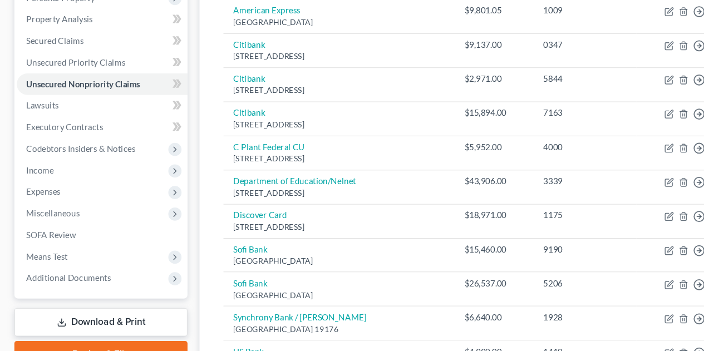
scroll to position [204, 0]
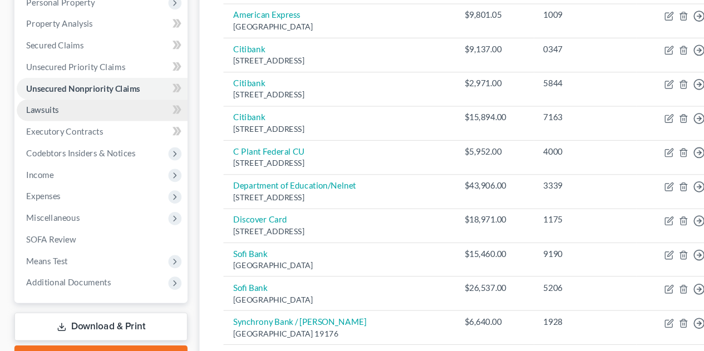
click at [63, 101] on link "Lawsuits" at bounding box center [95, 102] width 159 height 20
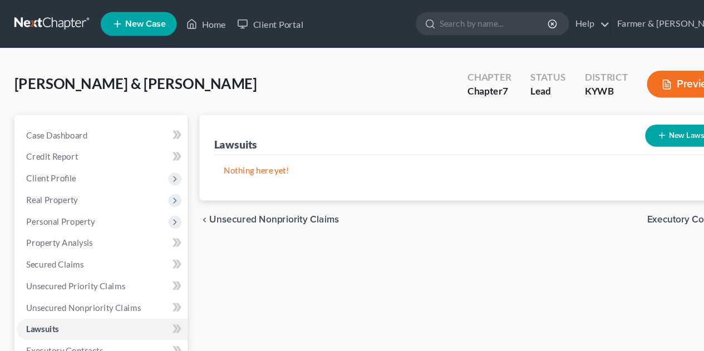
click at [178, 242] on div "Case Dashboard Payments Invoices Payments Payments Credit Report Client Profile" at bounding box center [94, 328] width 172 height 442
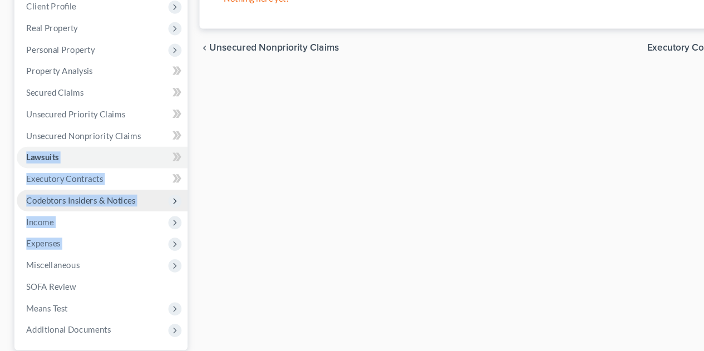
scroll to position [153, 0]
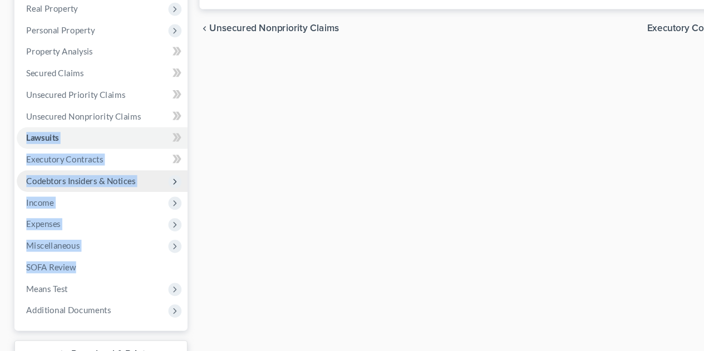
click at [163, 268] on ul "Case Dashboard Payments Invoices Payments Payments Credit Report Client Profile" at bounding box center [95, 143] width 159 height 360
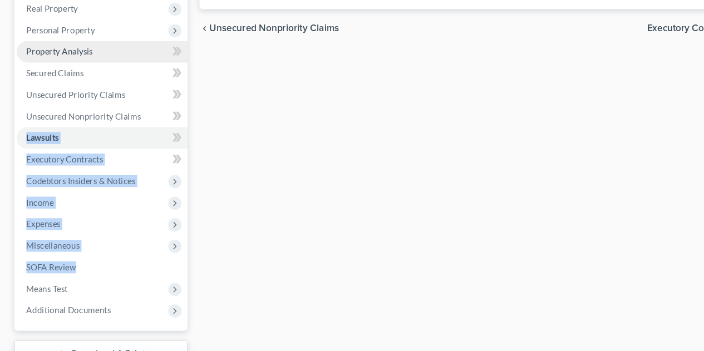
click at [61, 78] on link "Property Analysis" at bounding box center [95, 73] width 159 height 20
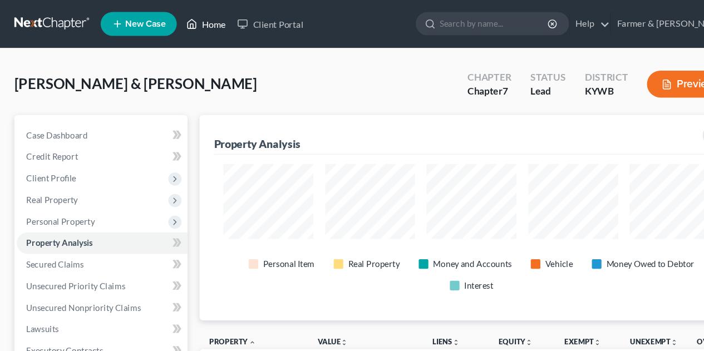
click at [201, 22] on link "Home" at bounding box center [190, 22] width 47 height 20
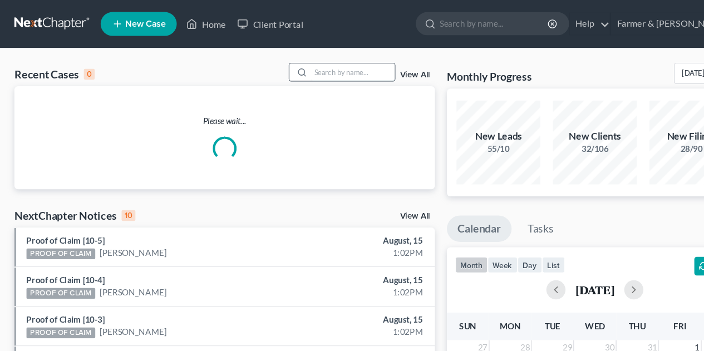
click at [317, 68] on input "search" at bounding box center [328, 67] width 78 height 16
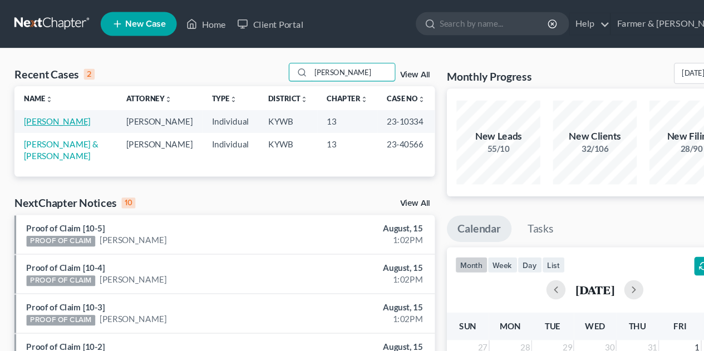
type input "[PERSON_NAME]"
click at [68, 113] on link "[PERSON_NAME]" at bounding box center [53, 112] width 62 height 9
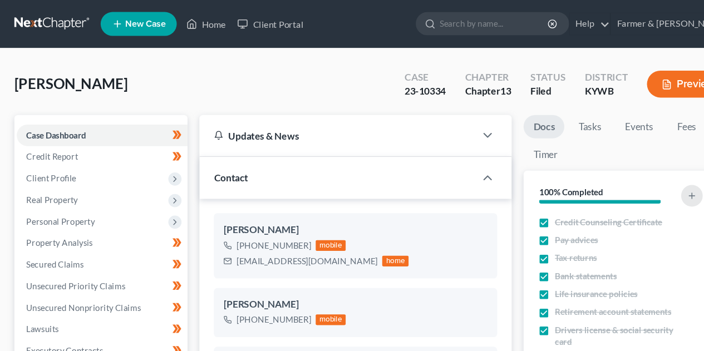
scroll to position [71, 0]
click at [85, 227] on link "Property Analysis" at bounding box center [95, 226] width 159 height 20
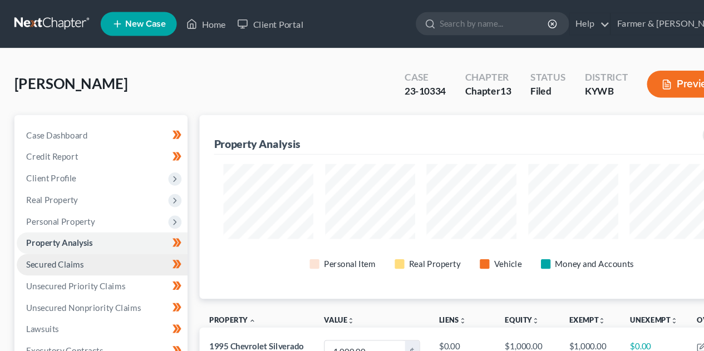
click at [47, 241] on span "Secured Claims" at bounding box center [50, 245] width 53 height 9
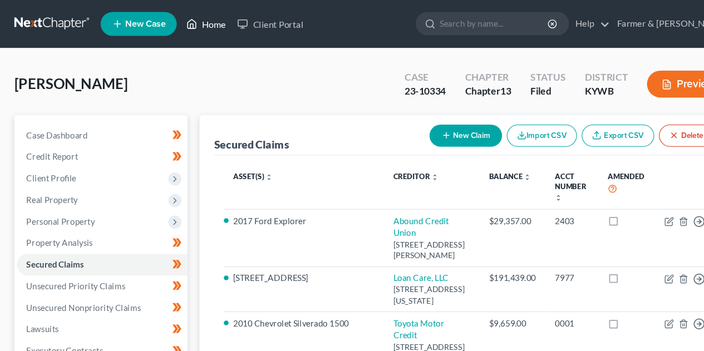
click at [208, 20] on link "Home" at bounding box center [190, 22] width 47 height 20
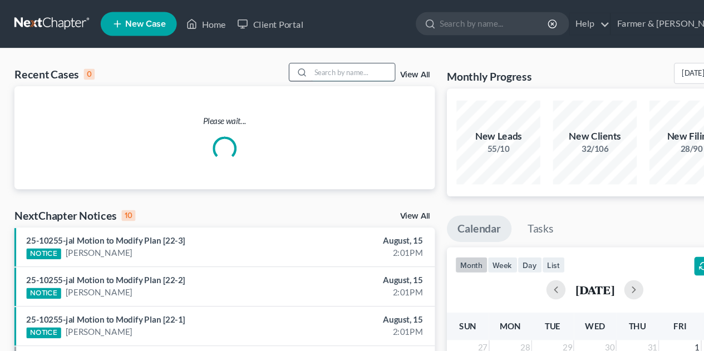
click at [321, 63] on input "search" at bounding box center [328, 67] width 78 height 16
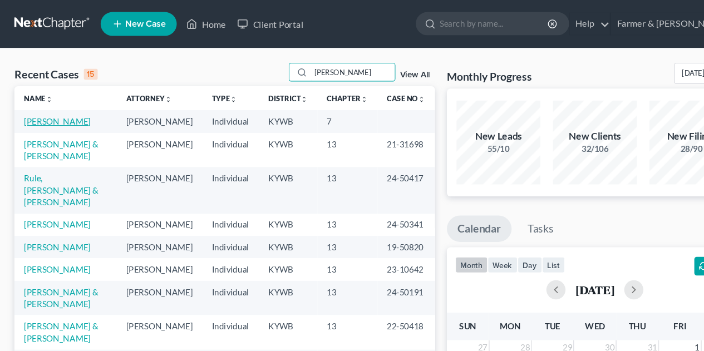
type input "[PERSON_NAME]"
click at [54, 113] on link "[PERSON_NAME]" at bounding box center [53, 112] width 62 height 9
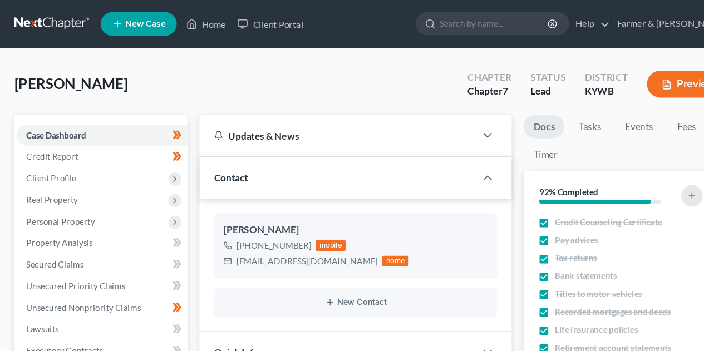
scroll to position [65, 0]
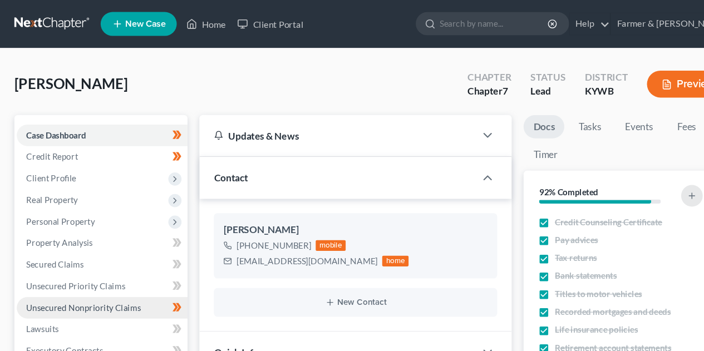
click at [79, 285] on span "Unsecured Nonpriority Claims" at bounding box center [77, 285] width 106 height 9
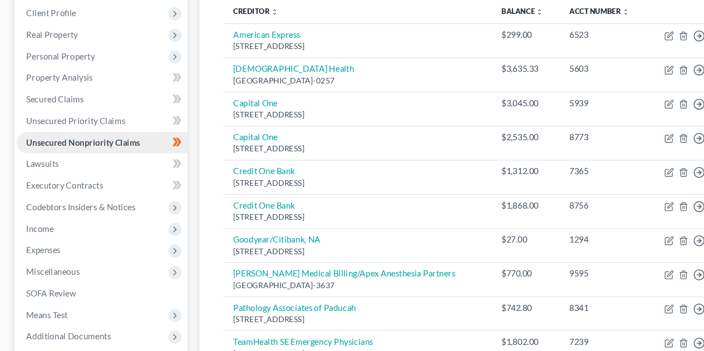
scroll to position [152, 0]
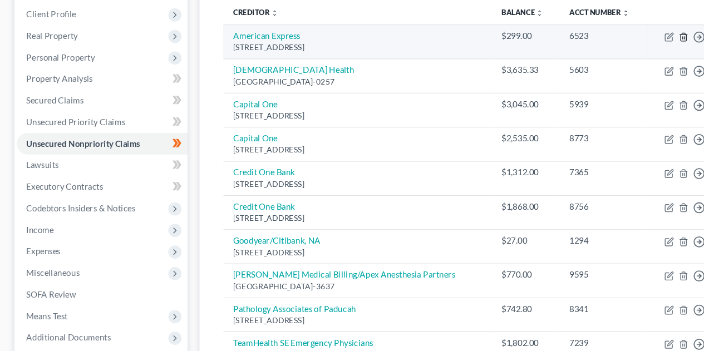
click at [634, 36] on icon "button" at bounding box center [634, 34] width 9 height 9
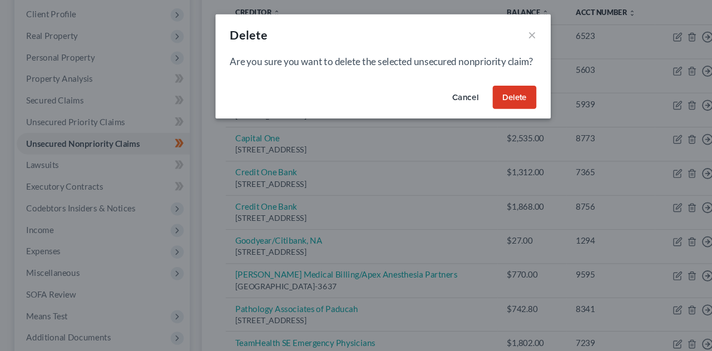
click at [489, 101] on button "Delete" at bounding box center [478, 91] width 41 height 22
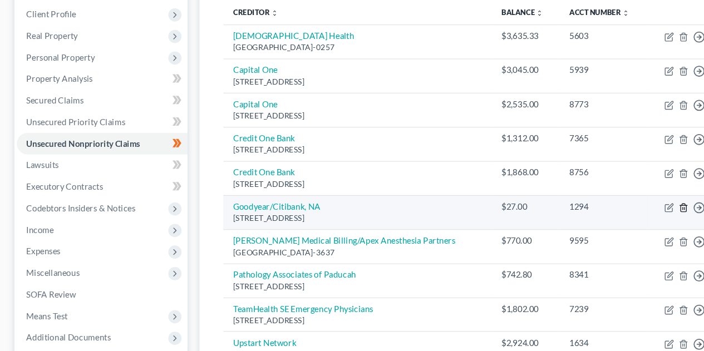
click at [635, 191] on polyline "button" at bounding box center [634, 191] width 7 height 0
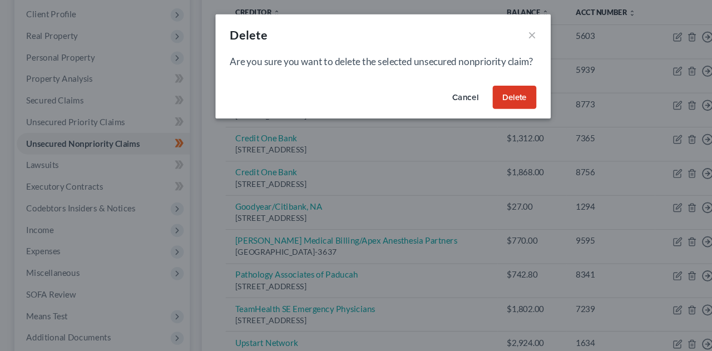
click at [477, 99] on button "Delete" at bounding box center [478, 91] width 41 height 22
